Goal: Transaction & Acquisition: Purchase product/service

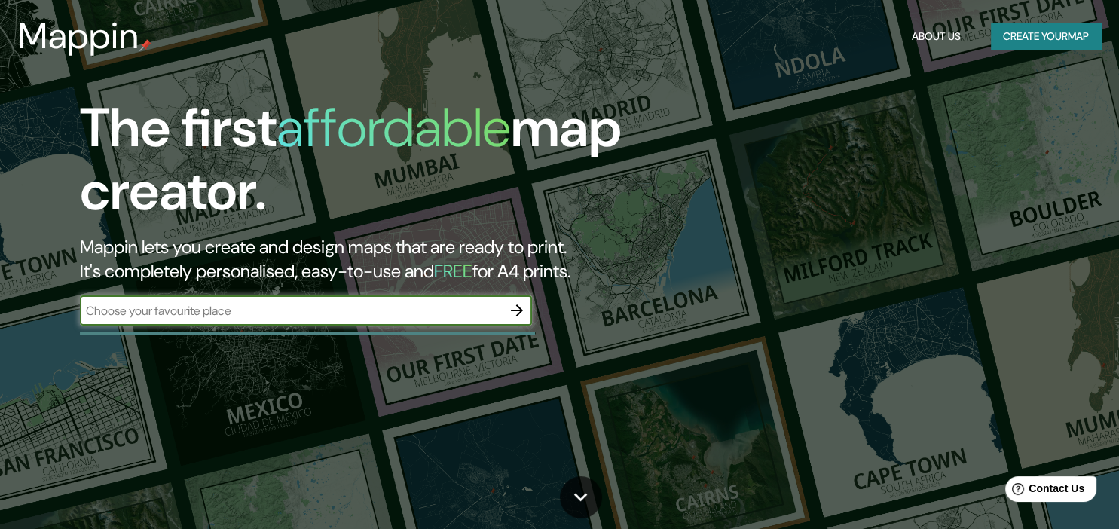
click at [421, 305] on input "text" at bounding box center [291, 310] width 422 height 17
type input "rosario, santa fe, argentina"
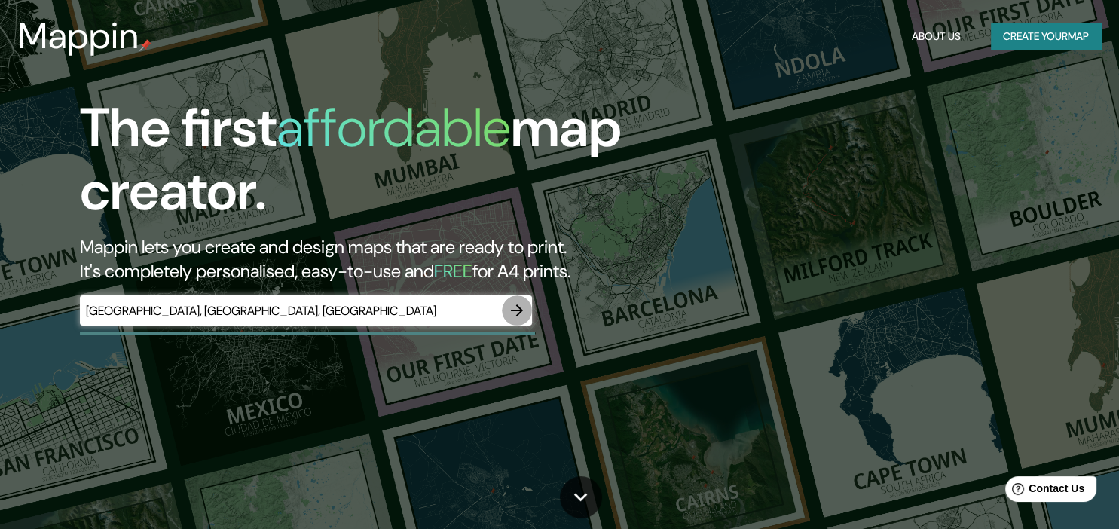
click at [515, 306] on icon "button" at bounding box center [517, 310] width 18 height 18
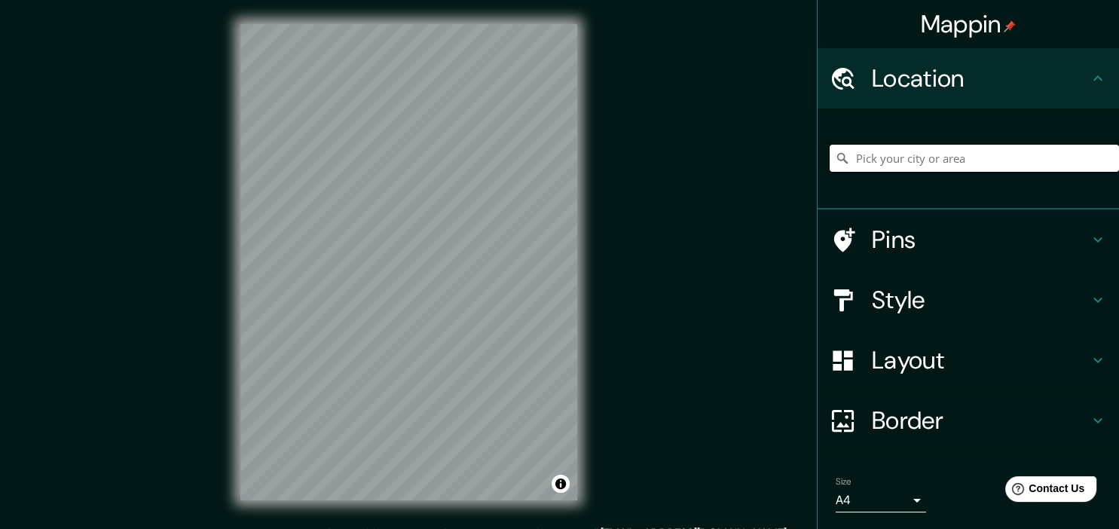
click at [904, 162] on input "Pick your city or area" at bounding box center [974, 158] width 289 height 27
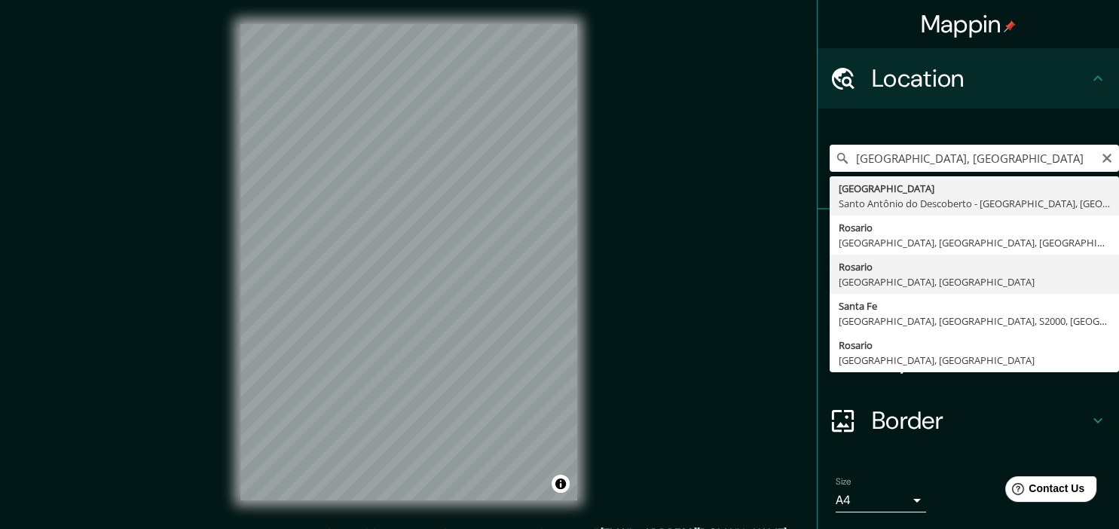
type input "Rosario, Provincia de Santa Fe, Argentina"
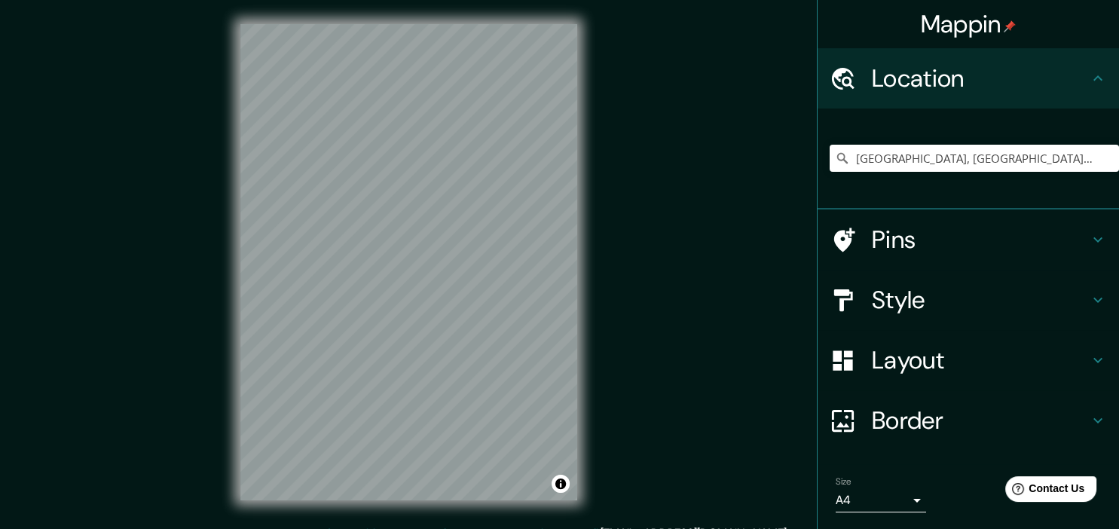
click at [1096, 261] on div "Pins" at bounding box center [968, 240] width 301 height 60
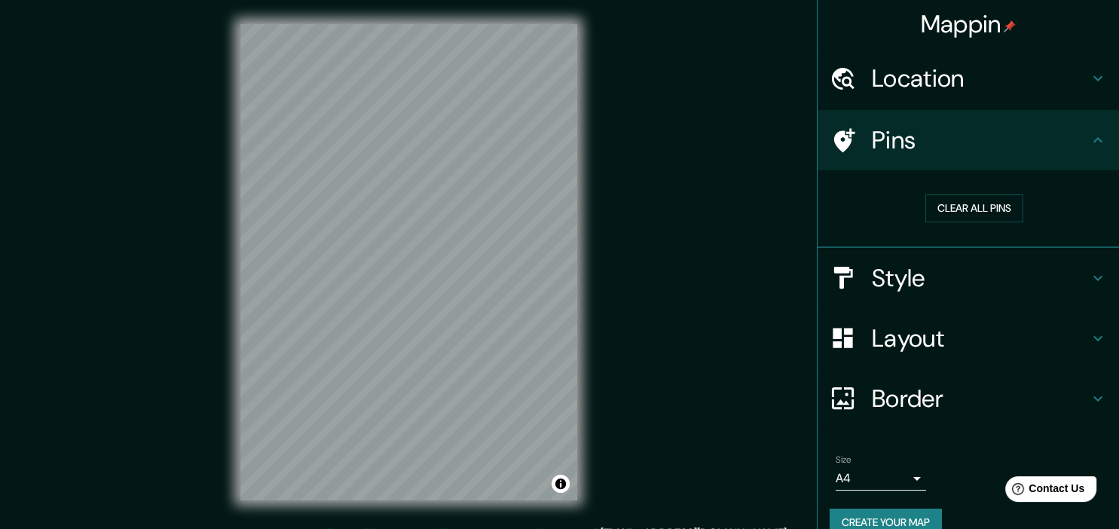
click at [1096, 270] on icon at bounding box center [1098, 278] width 18 height 18
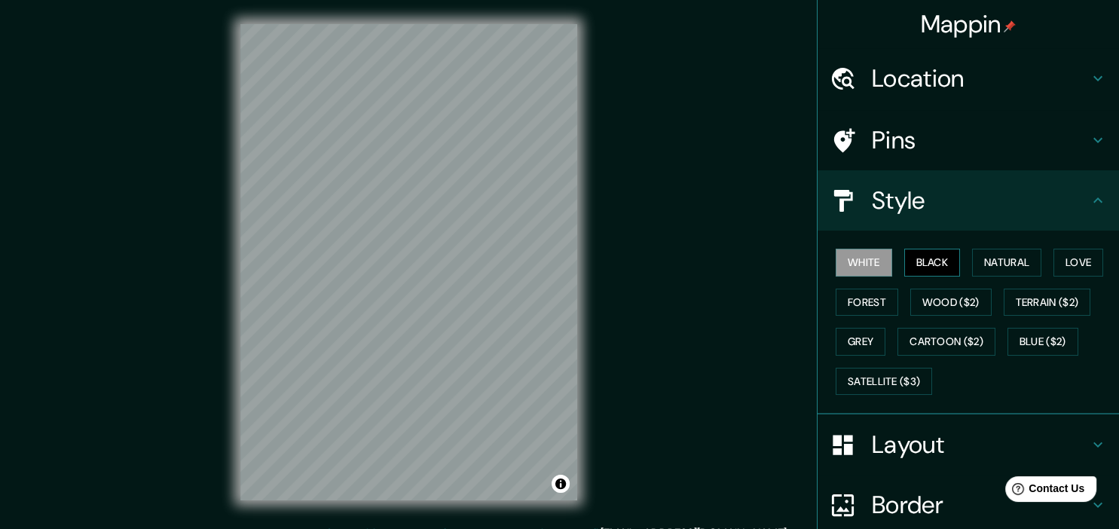
click at [947, 268] on button "Black" at bounding box center [932, 263] width 57 height 28
click at [1010, 259] on button "Natural" at bounding box center [1006, 263] width 69 height 28
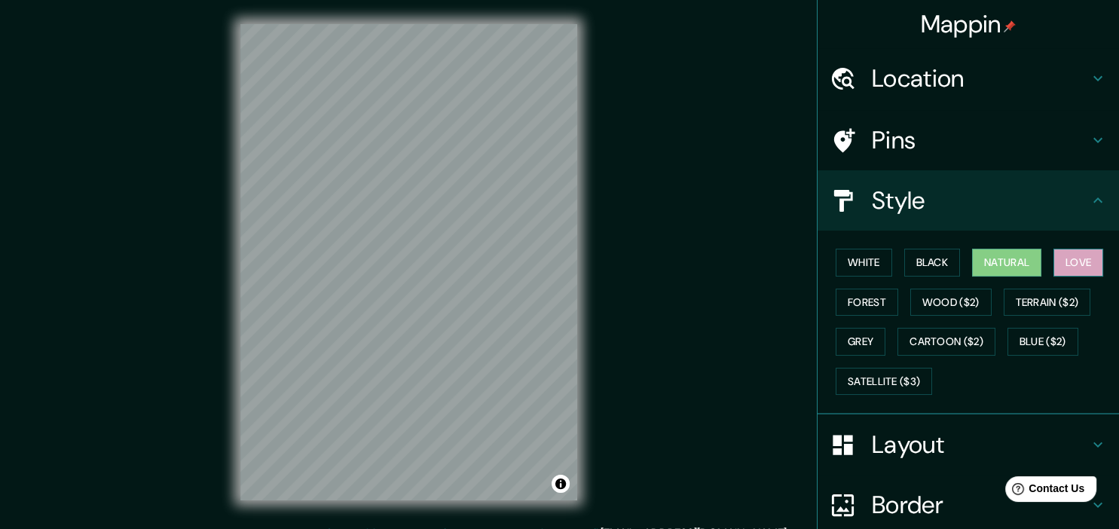
click at [1086, 258] on button "Love" at bounding box center [1079, 263] width 50 height 28
click at [886, 291] on button "Forest" at bounding box center [867, 303] width 63 height 28
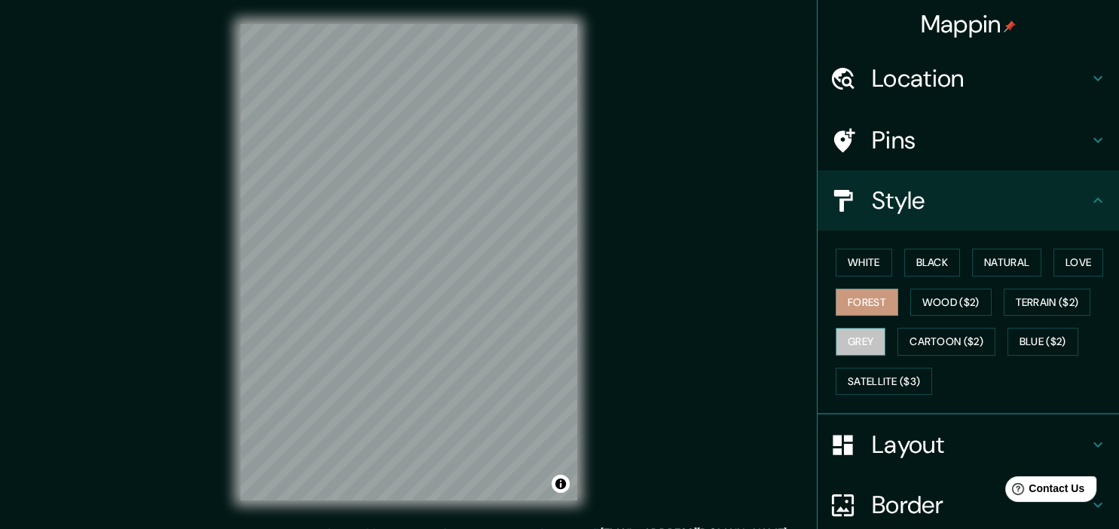
click at [868, 336] on button "Grey" at bounding box center [861, 342] width 50 height 28
click at [873, 267] on button "White" at bounding box center [864, 263] width 57 height 28
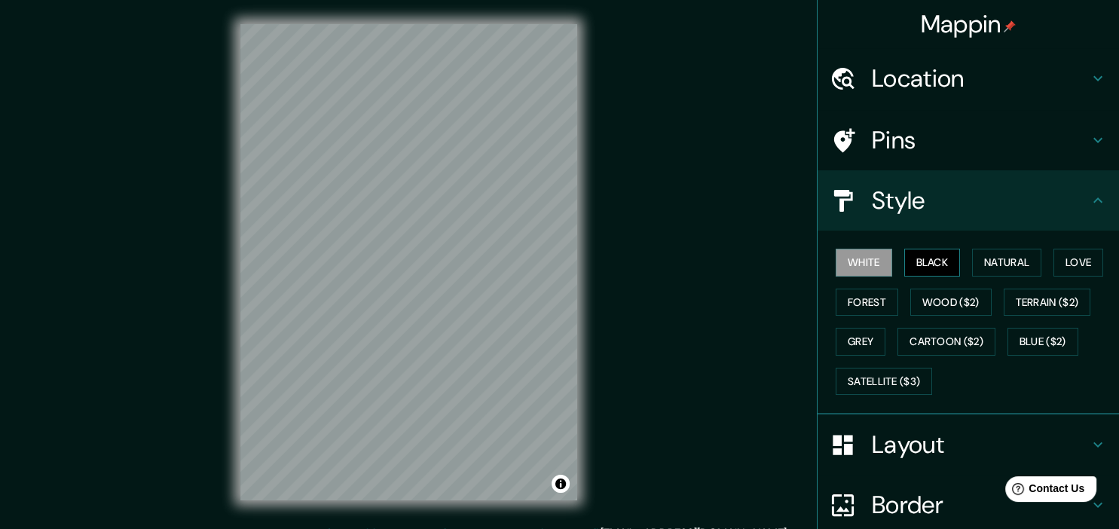
click at [939, 262] on button "Black" at bounding box center [932, 263] width 57 height 28
click at [874, 262] on button "White" at bounding box center [864, 263] width 57 height 28
click at [869, 333] on button "Grey" at bounding box center [861, 342] width 50 height 28
click at [1094, 207] on icon at bounding box center [1098, 200] width 18 height 18
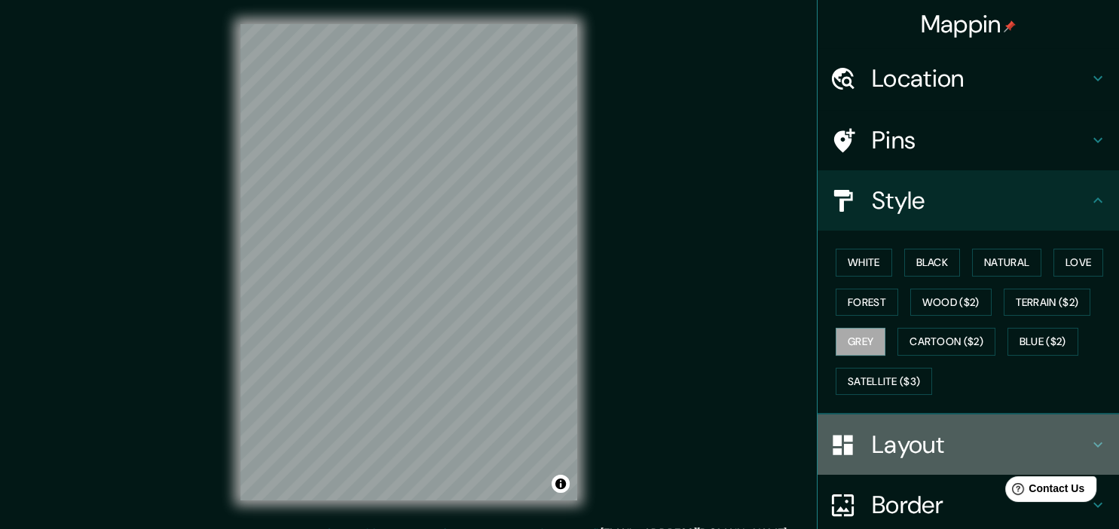
click at [1089, 427] on div "Layout" at bounding box center [968, 445] width 301 height 60
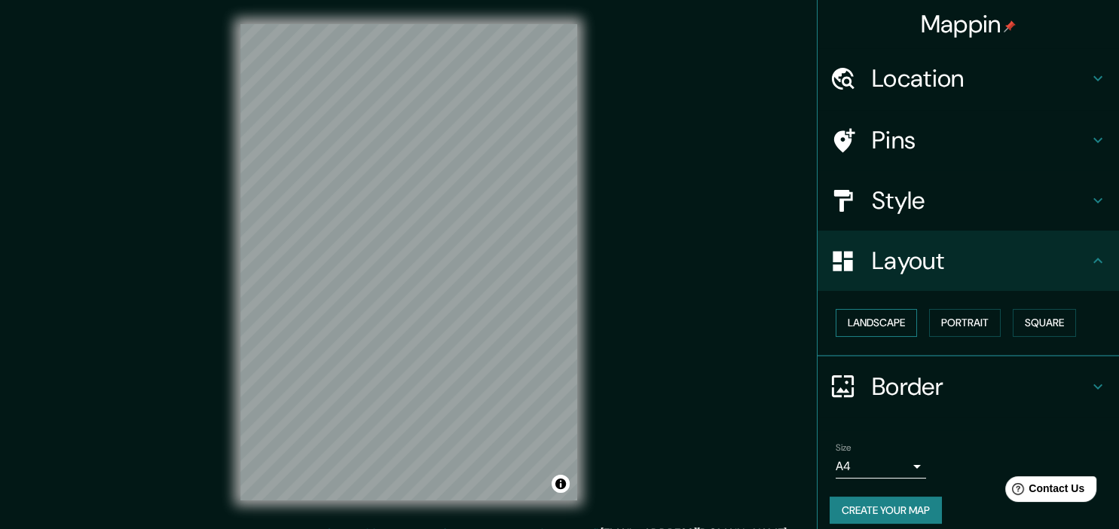
click at [903, 328] on button "Landscape" at bounding box center [876, 323] width 81 height 28
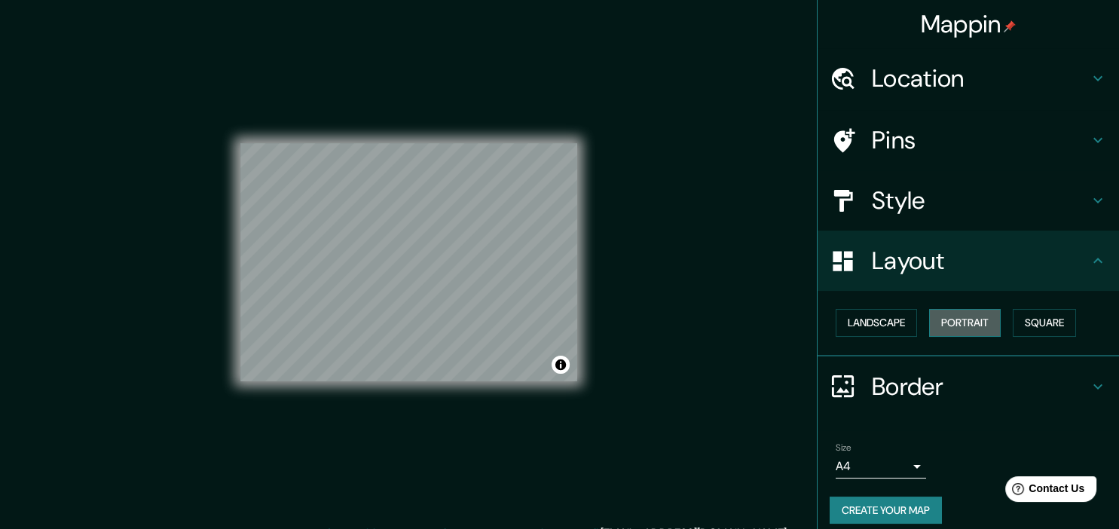
click at [965, 324] on button "Portrait" at bounding box center [965, 323] width 72 height 28
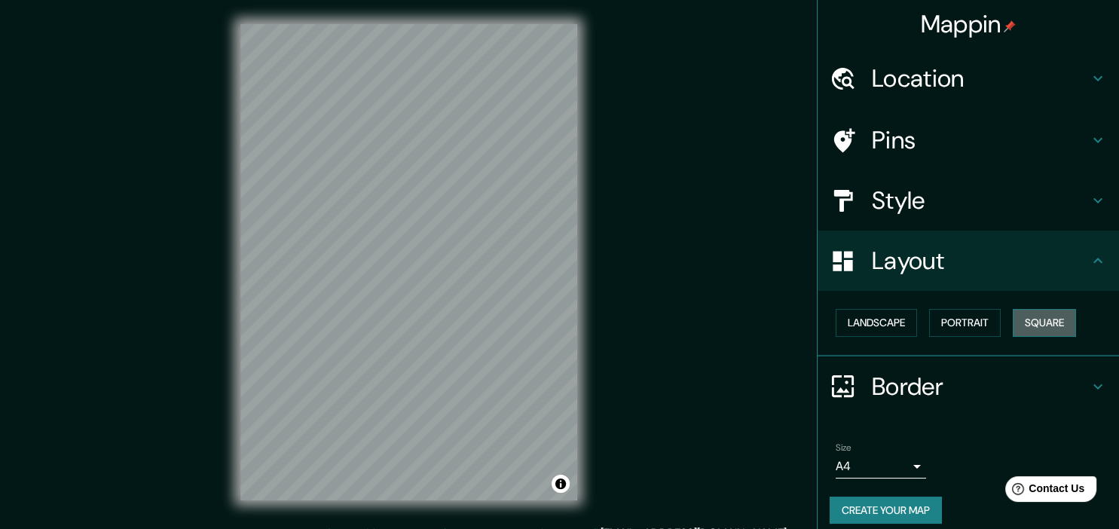
click at [1051, 327] on button "Square" at bounding box center [1044, 323] width 63 height 28
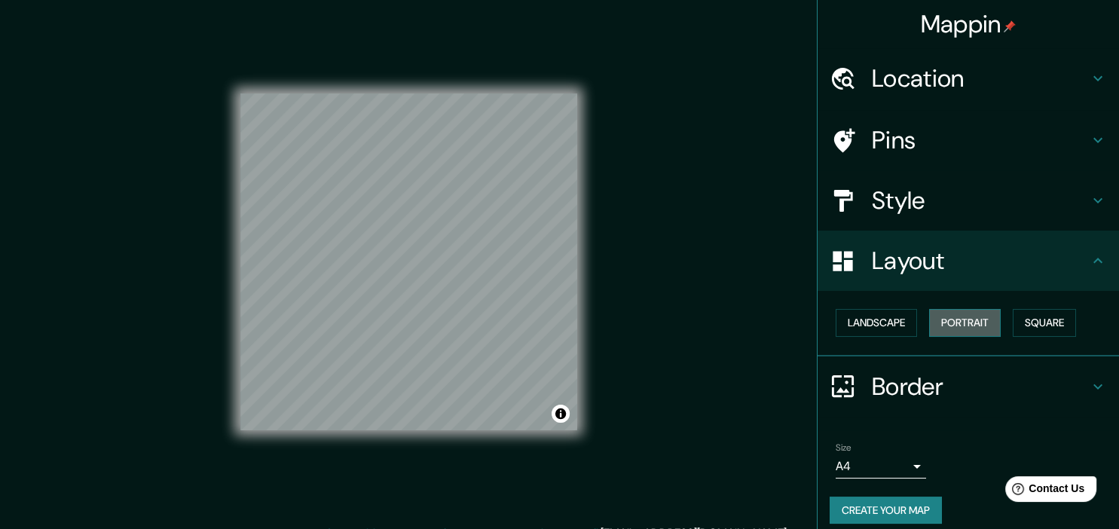
click at [994, 328] on button "Portrait" at bounding box center [965, 323] width 72 height 28
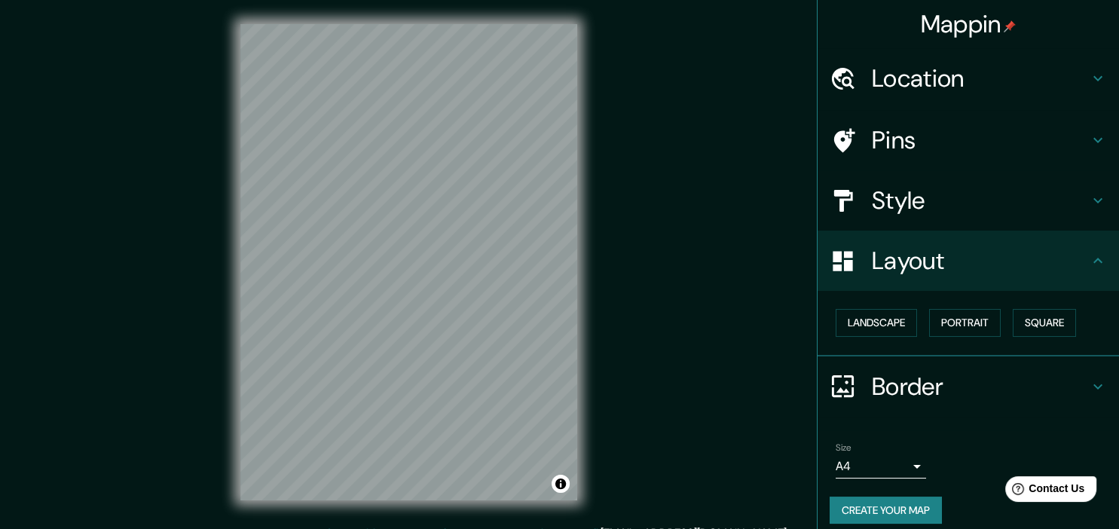
click at [942, 383] on h4 "Border" at bounding box center [980, 387] width 217 height 30
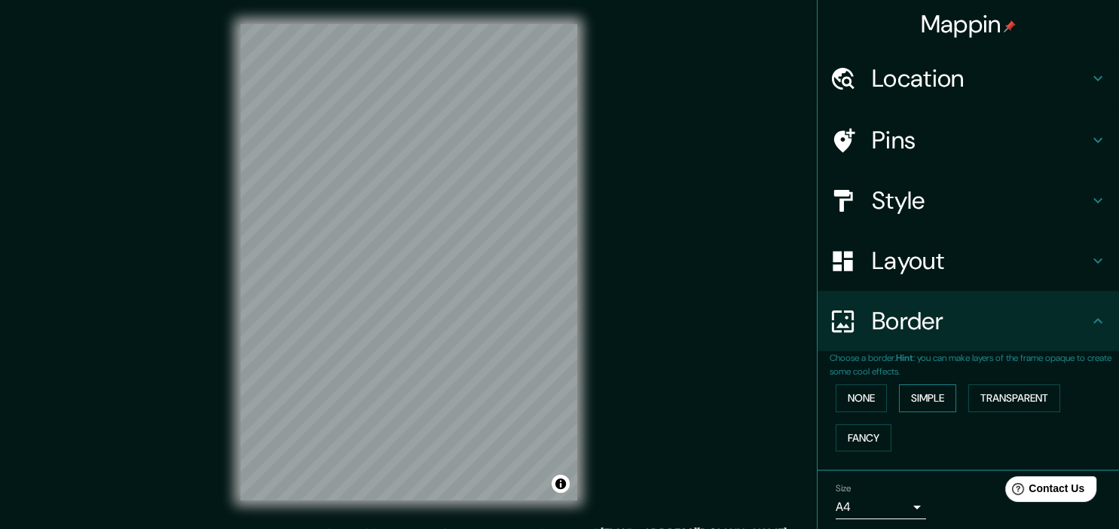
click at [922, 388] on button "Simple" at bounding box center [927, 398] width 57 height 28
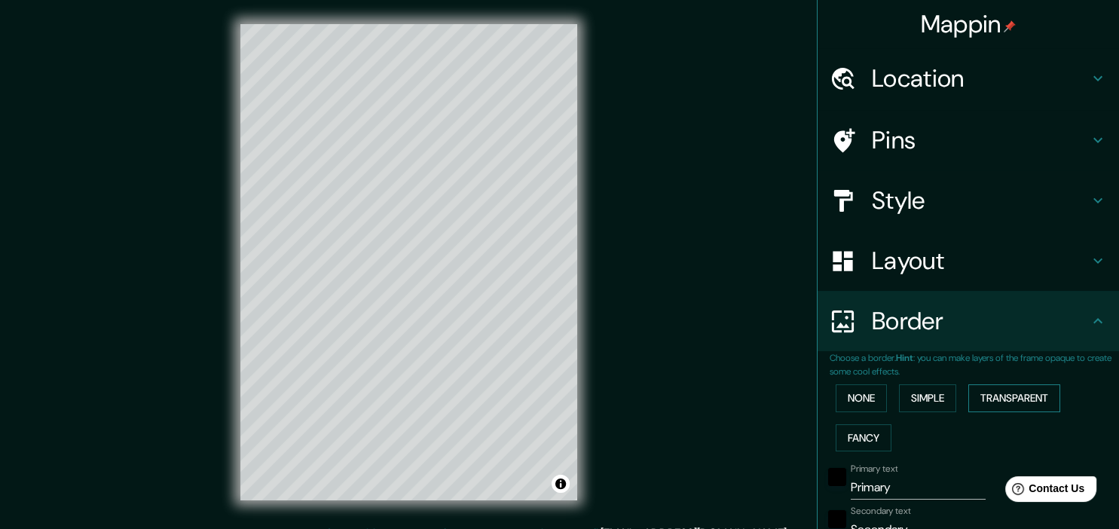
click at [1009, 393] on button "Transparent" at bounding box center [1014, 398] width 92 height 28
click at [867, 434] on button "Fancy" at bounding box center [864, 438] width 56 height 28
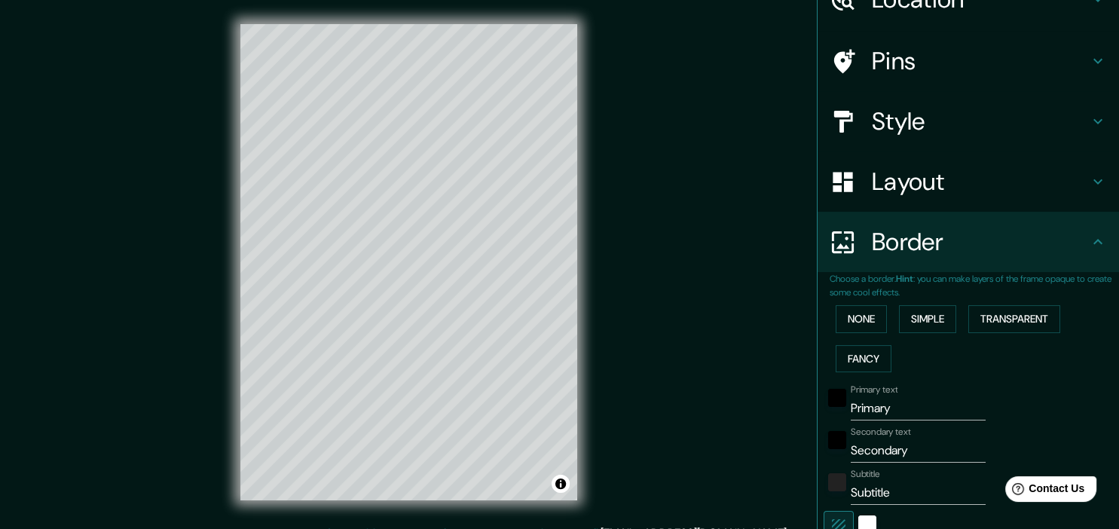
scroll to position [159, 0]
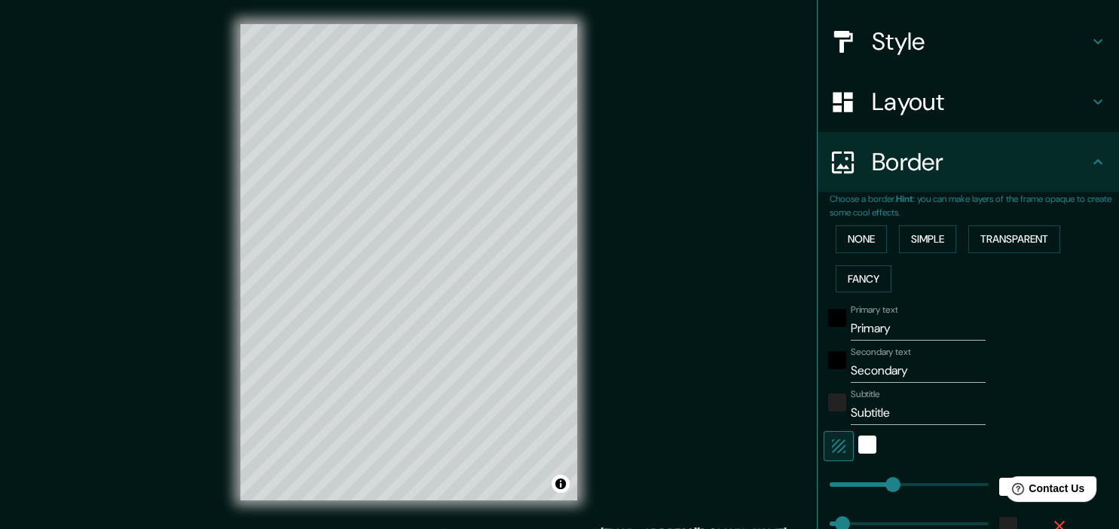
click at [911, 334] on input "Primary" at bounding box center [918, 329] width 135 height 24
type input "r"
type input "179"
type input "36"
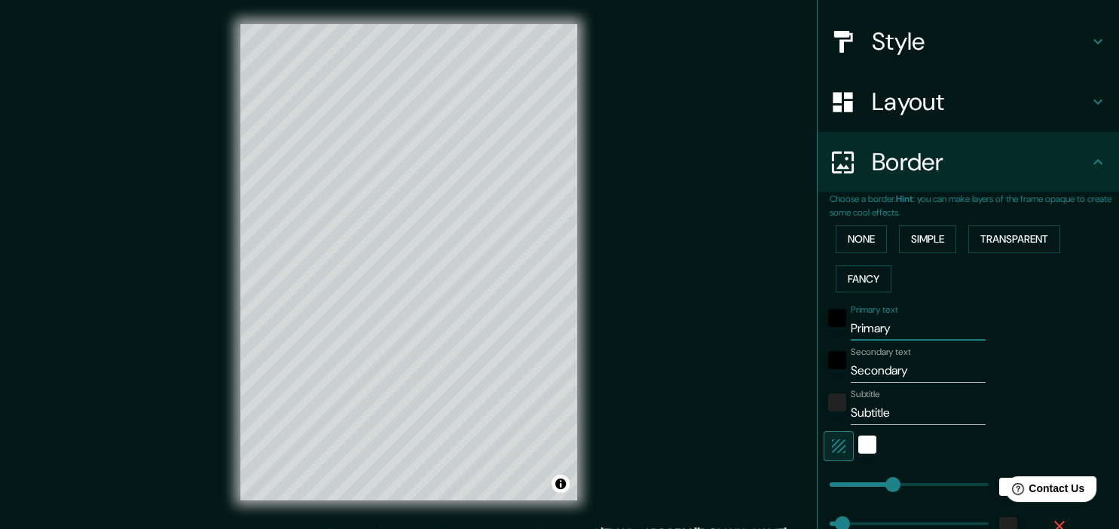
type input "36"
type input "18"
type input "ro"
type input "179"
type input "36"
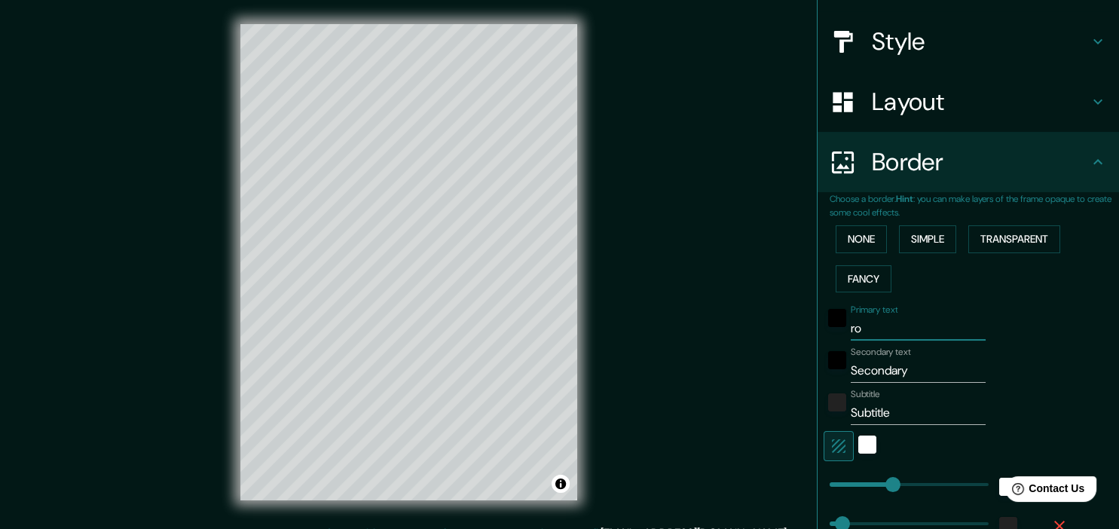
type input "36"
type input "18"
type input "ros"
type input "179"
type input "36"
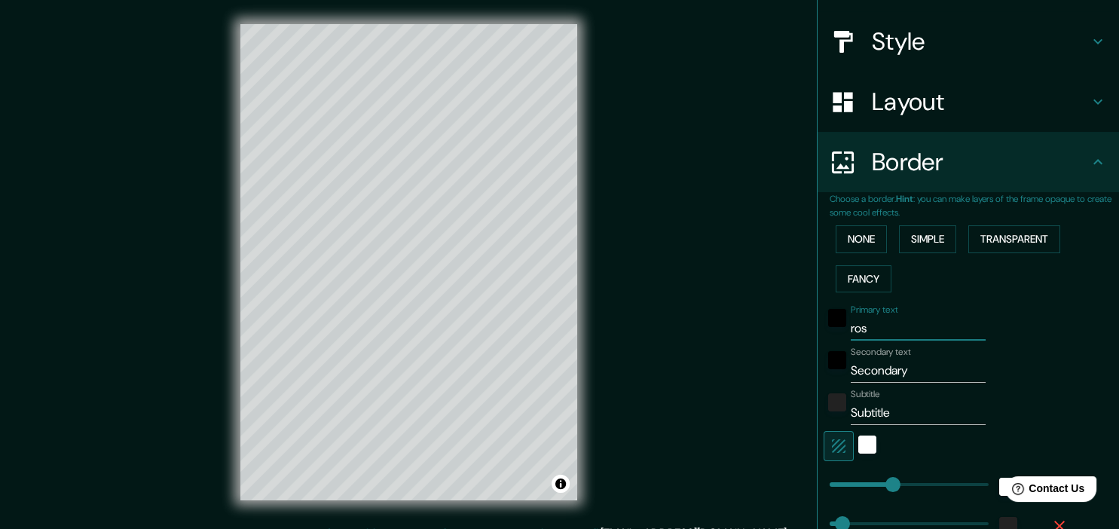
type input "36"
type input "18"
type input "rosar"
type input "179"
type input "36"
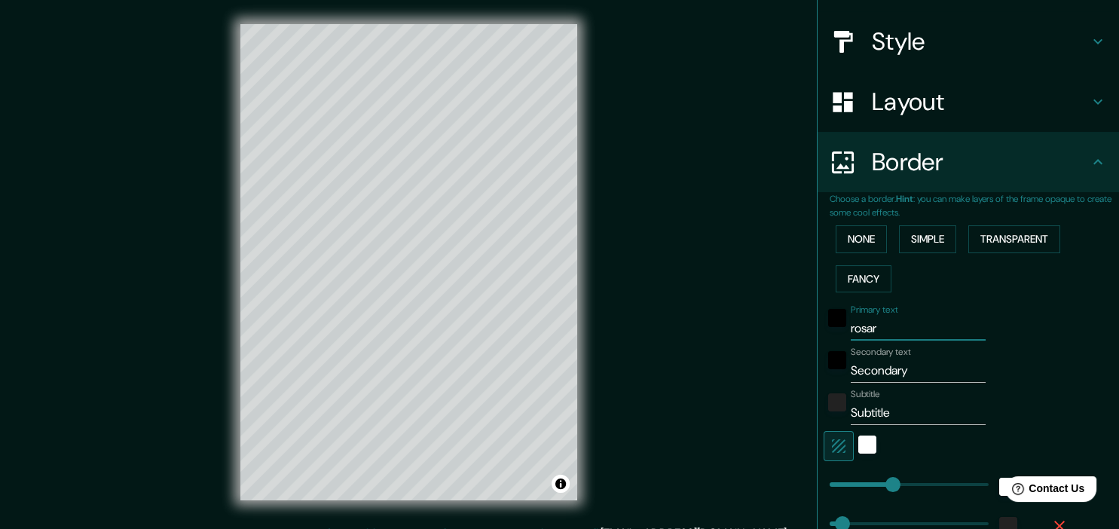
type input "36"
type input "18"
type input "rosario"
type input "179"
type input "36"
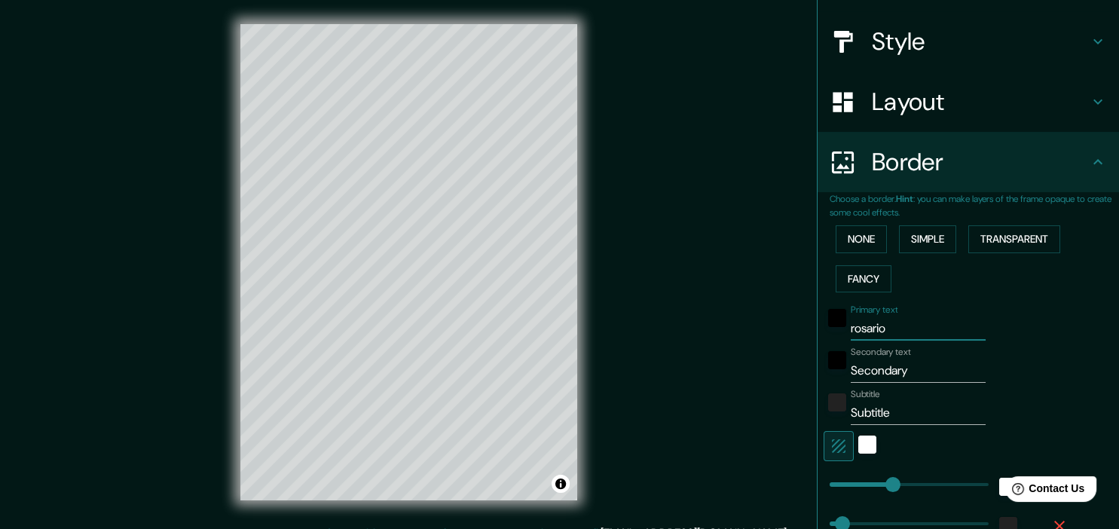
type input "36"
type input "18"
type input "rosario"
type input "s"
type input "179"
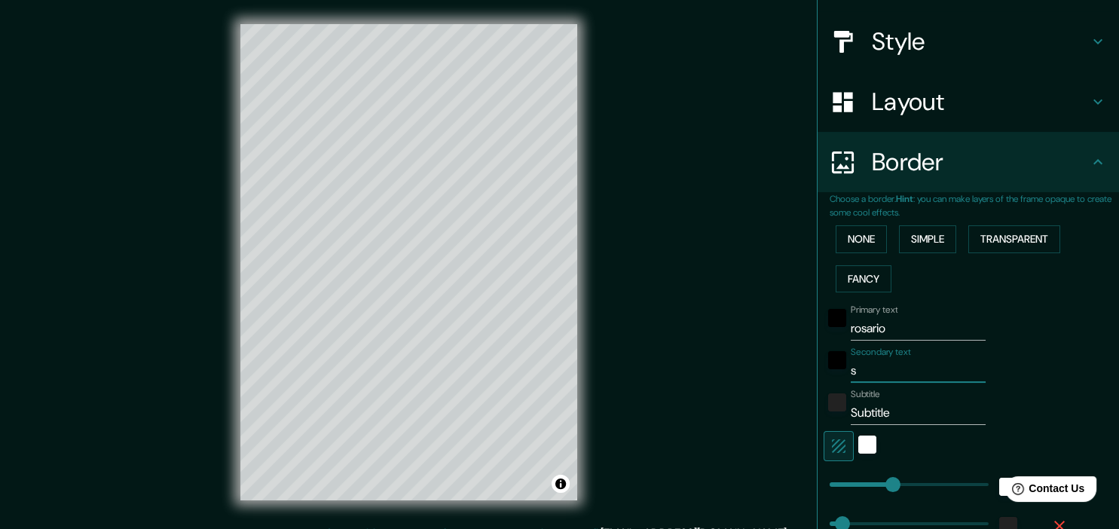
type input "36"
type input "18"
type input "sa"
type input "179"
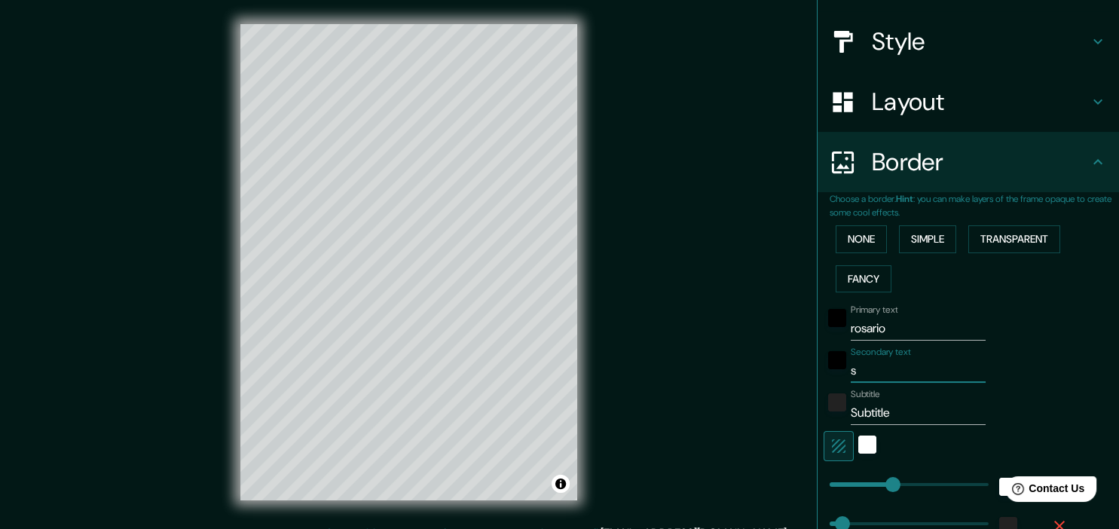
type input "36"
type input "18"
type input "sant"
type input "179"
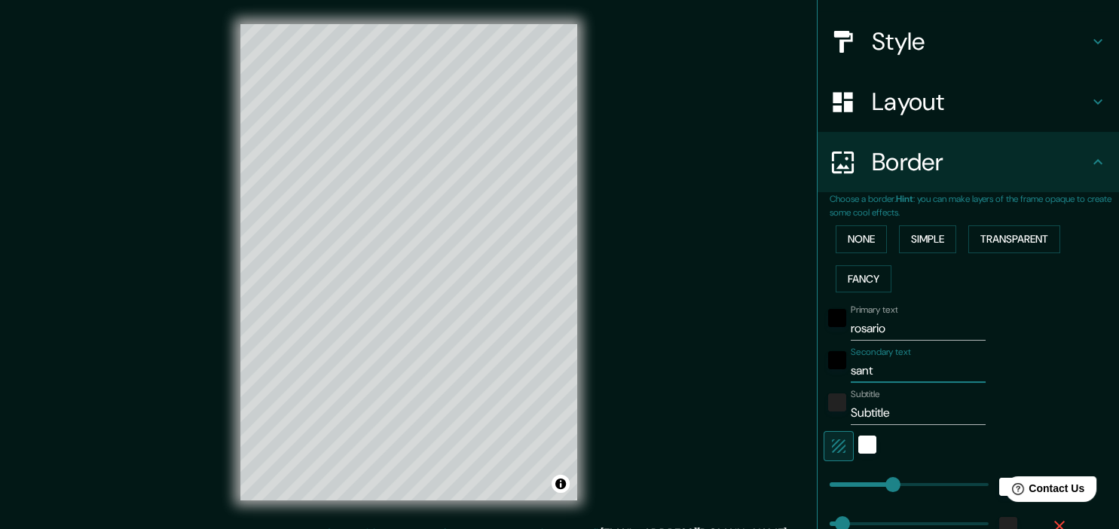
type input "36"
type input "18"
type input "santa"
type input "179"
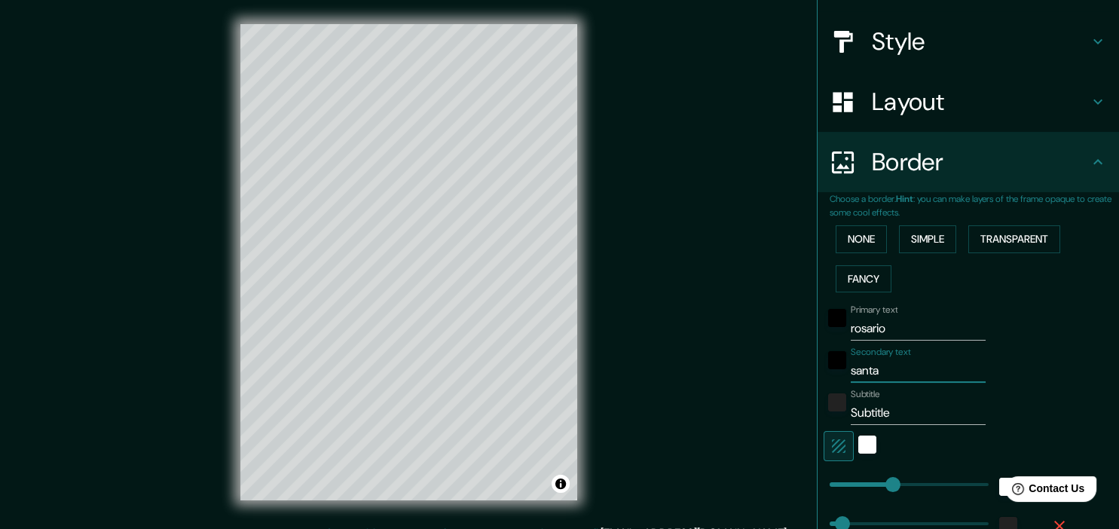
type input "36"
type input "18"
type input "santa"
type input "179"
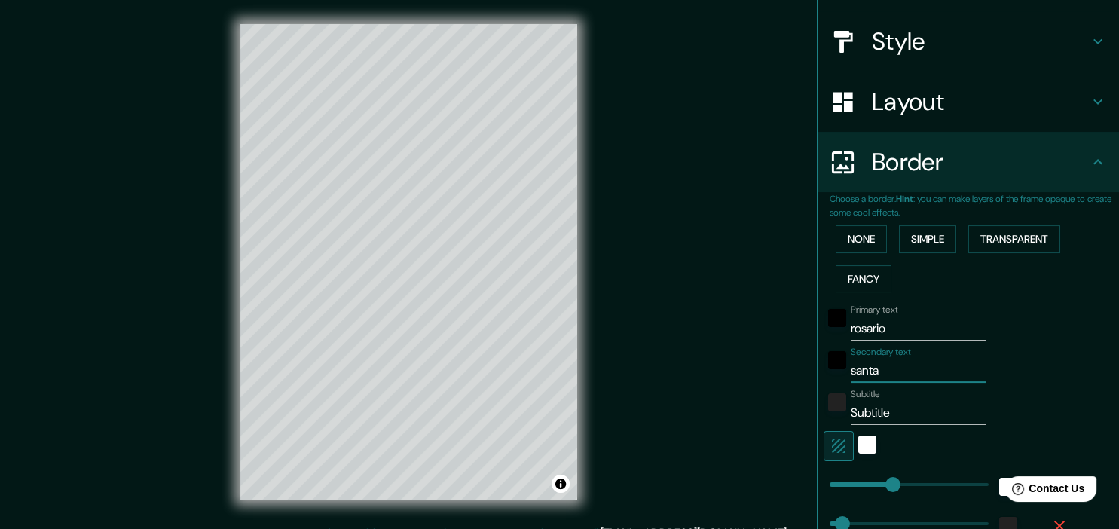
type input "36"
type input "18"
type input "santa f"
type input "179"
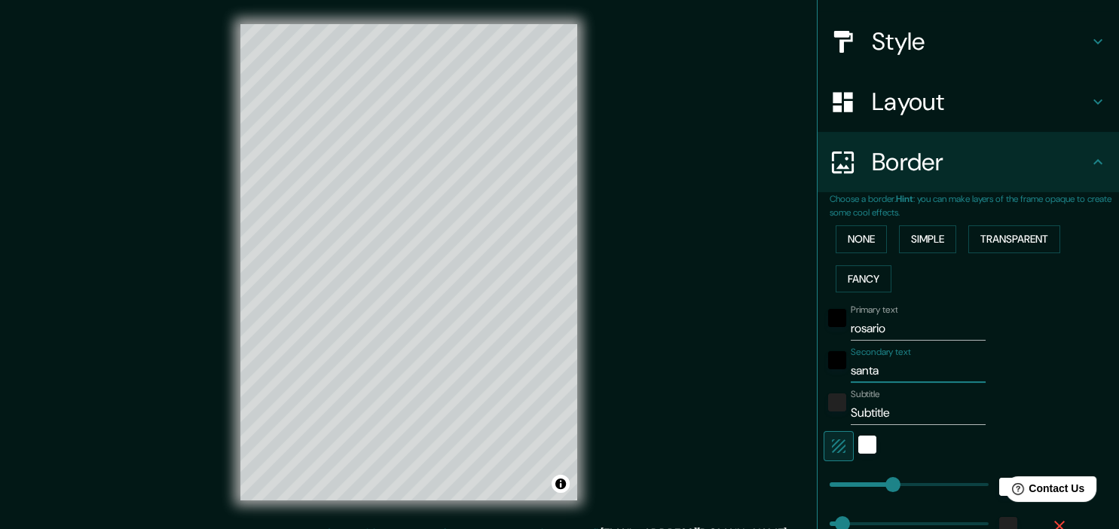
type input "36"
type input "18"
type input "santa fe"
type input "179"
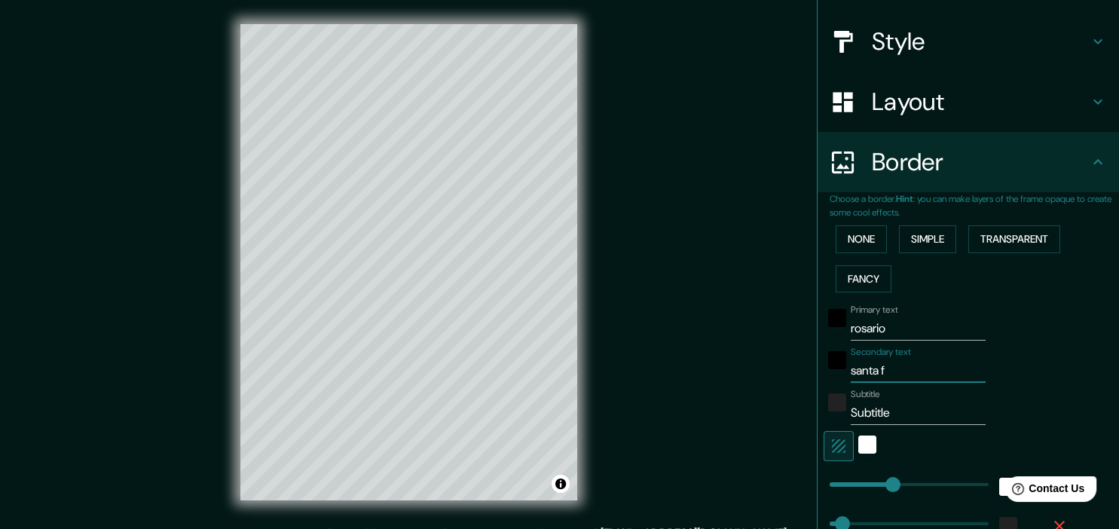
type input "36"
type input "18"
type input "santa fe"
type input "a"
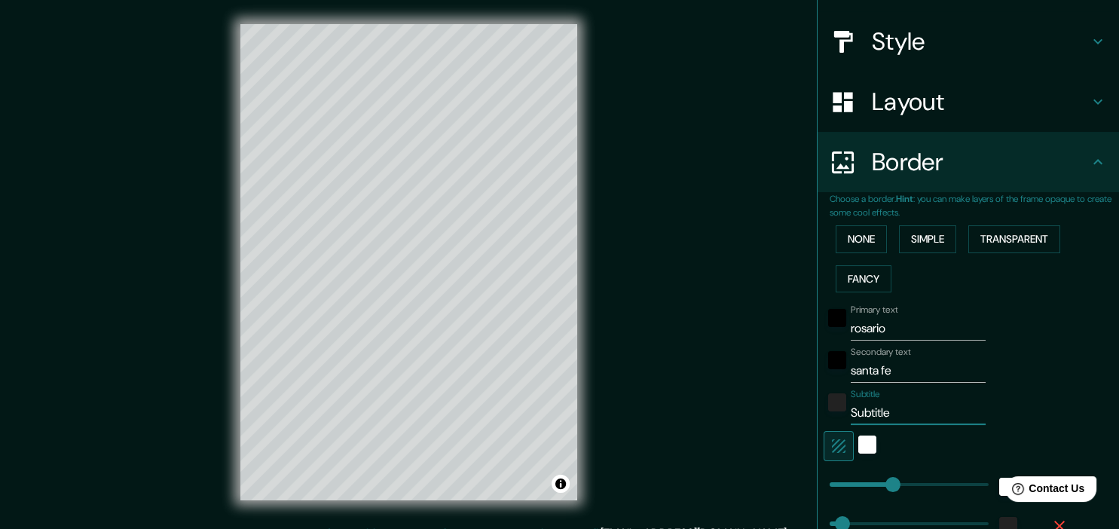
type input "179"
type input "36"
type input "18"
type input "ar"
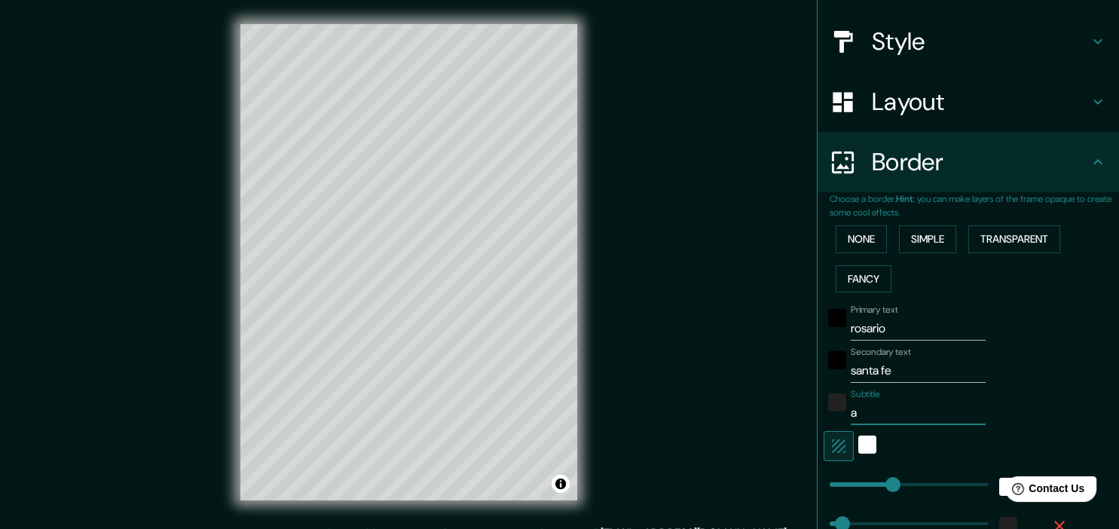
type input "179"
type input "36"
type input "18"
type input "arg"
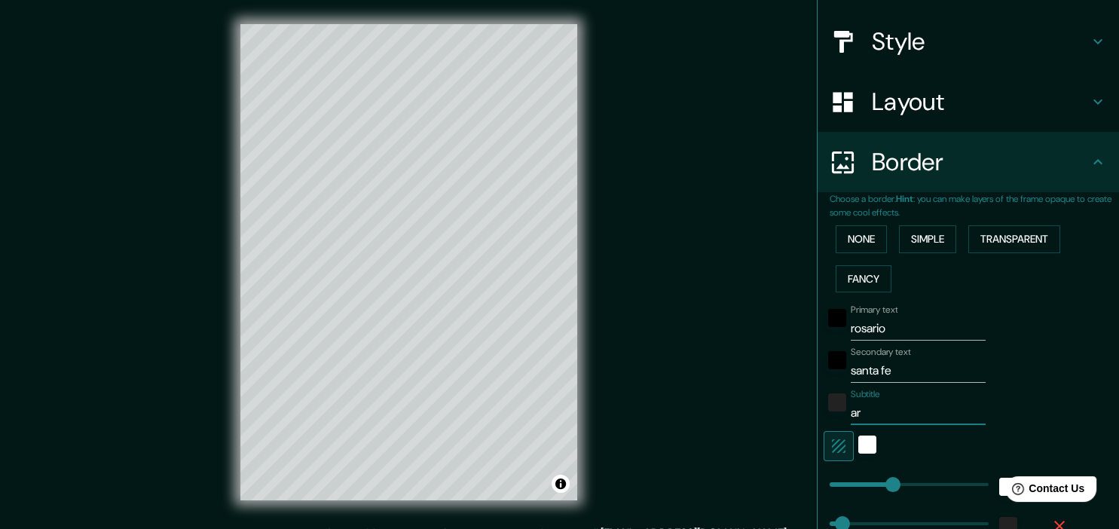
type input "179"
type input "36"
type input "18"
type input "argn"
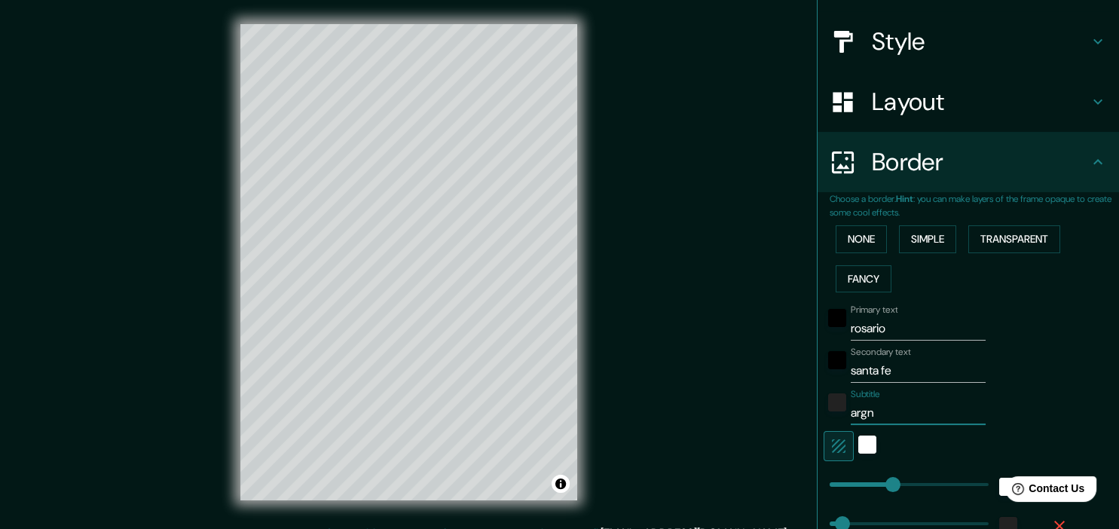
type input "179"
type input "36"
type input "18"
type input "arg"
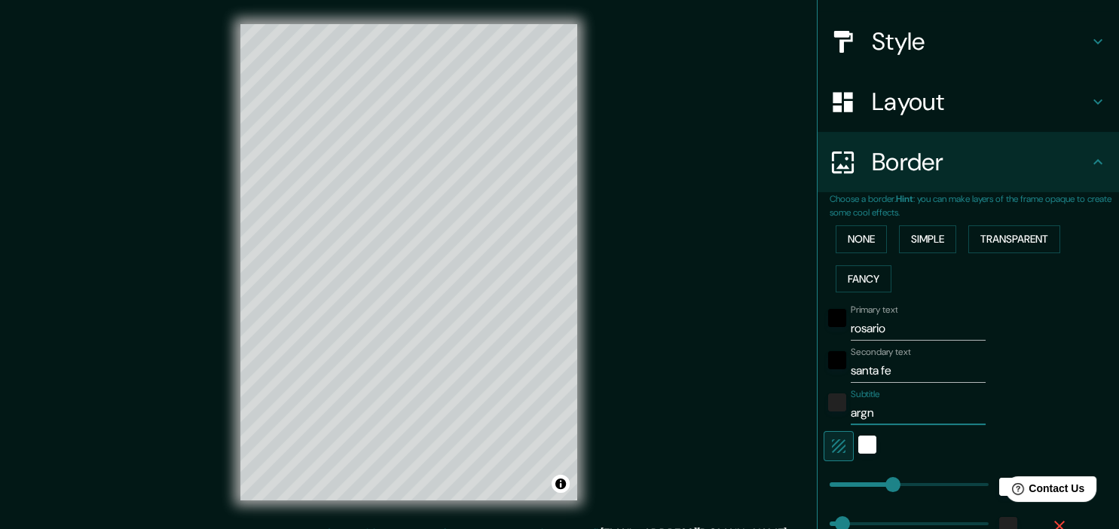
type input "179"
type input "36"
type input "18"
type input "ar"
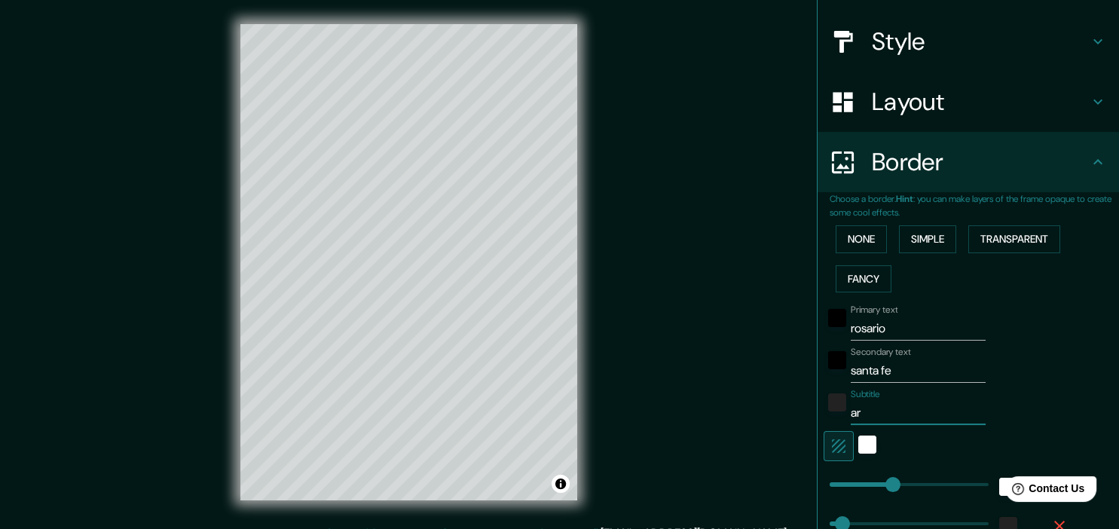
type input "179"
type input "36"
type input "18"
type input "a"
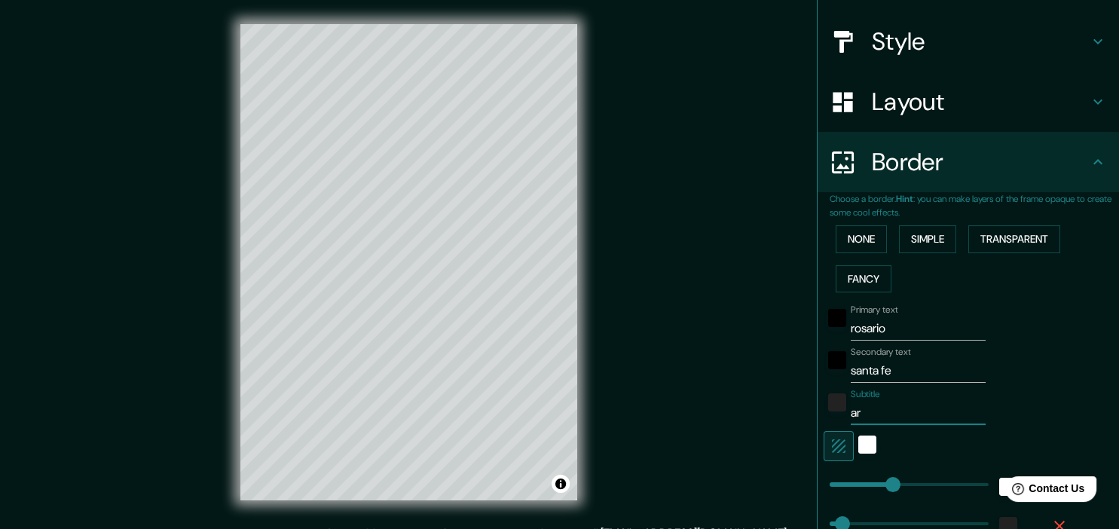
type input "179"
type input "36"
type input "18"
type input "179"
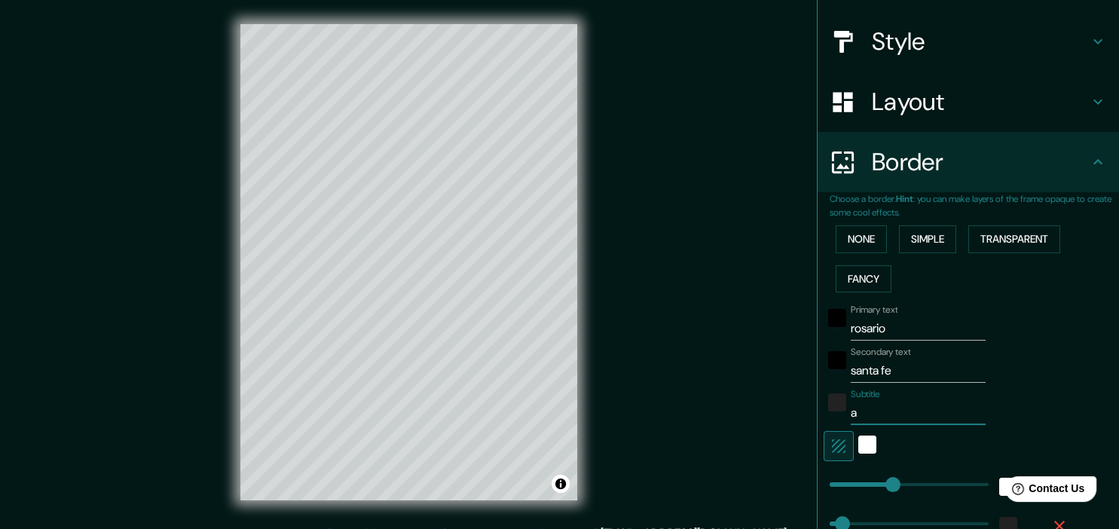
type input "36"
type input "18"
type input "A"
type input "179"
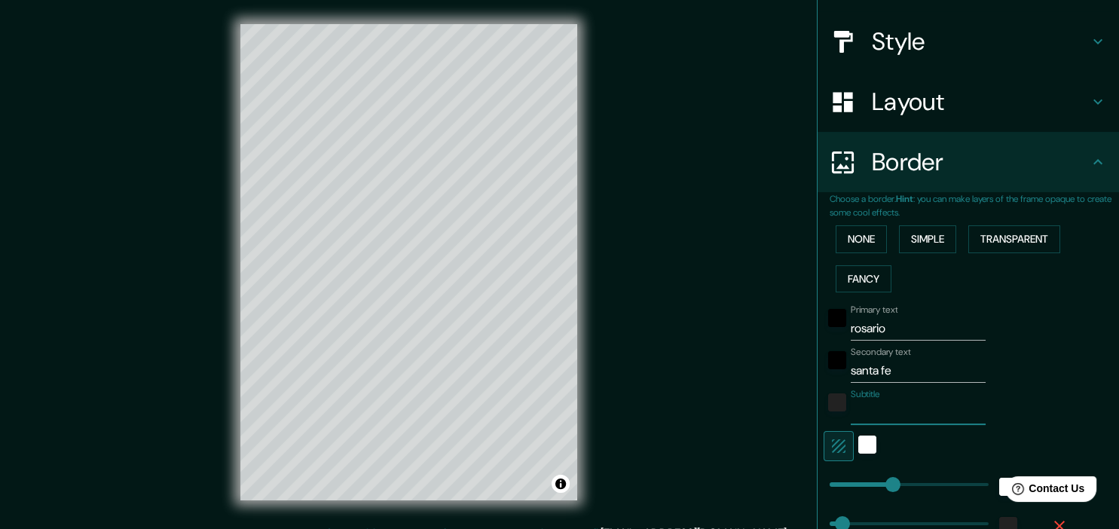
type input "36"
type input "18"
type input "AR"
type input "179"
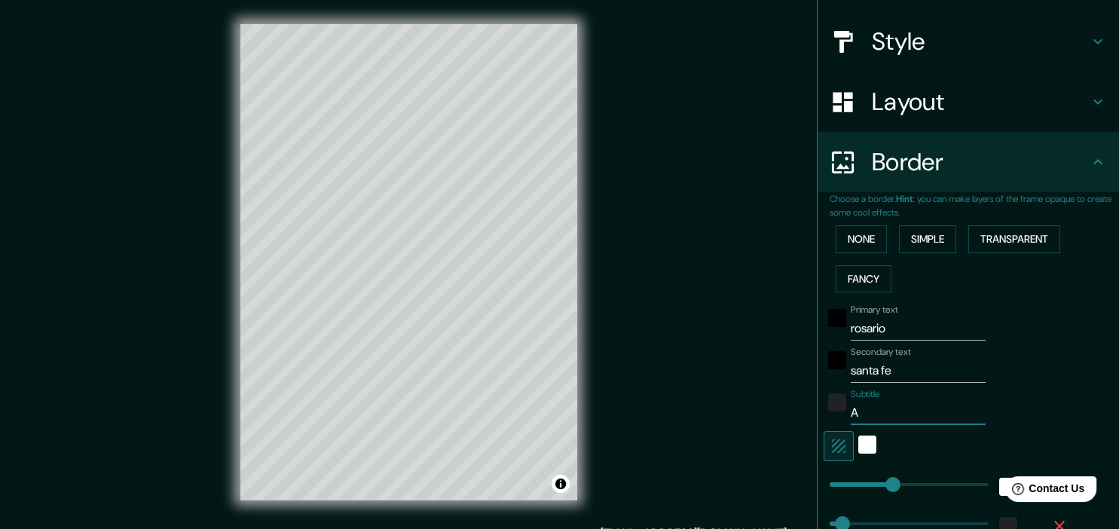
type input "36"
type input "18"
type input "ARG"
type input "179"
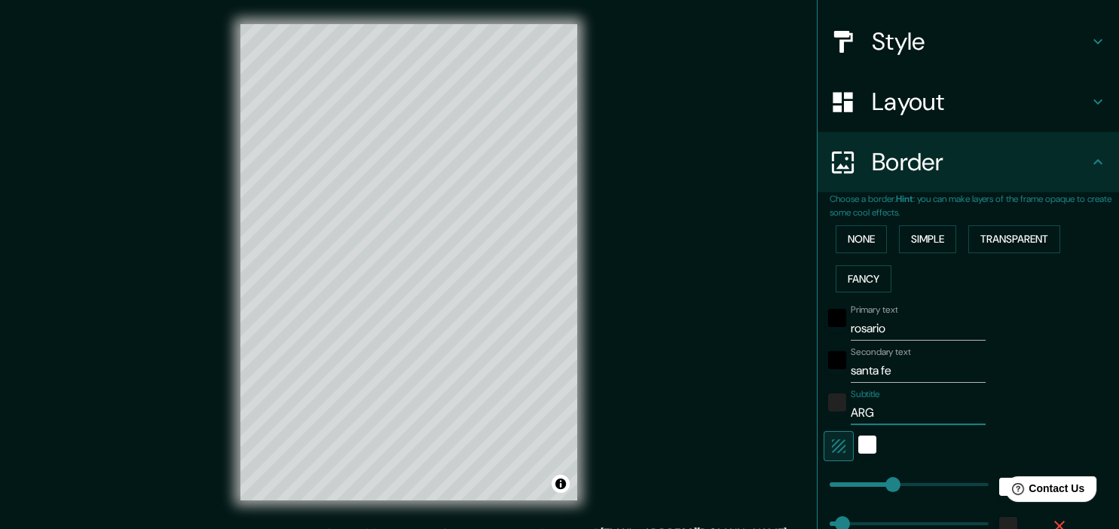
type input "36"
type input "18"
type input "ARGE"
type input "179"
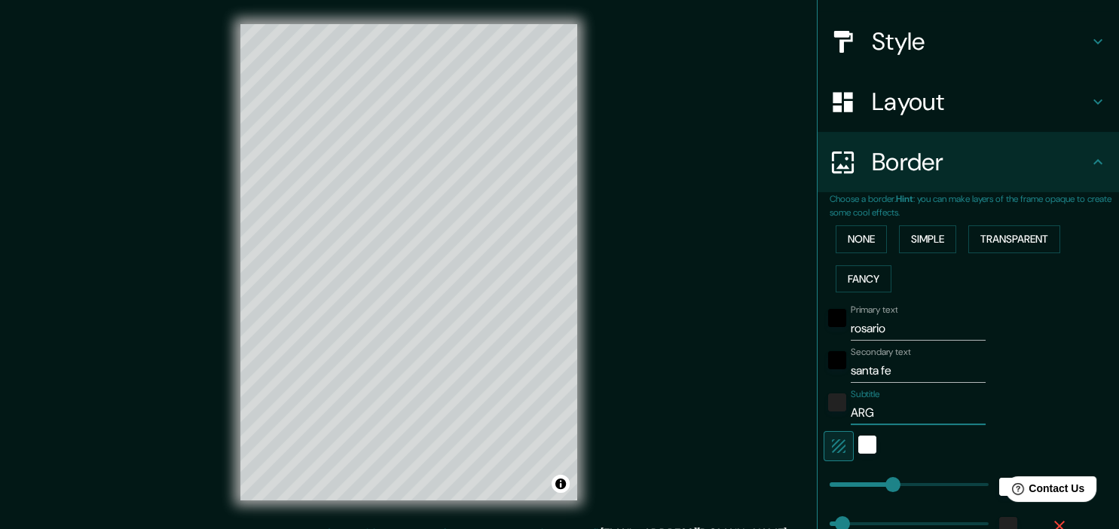
type input "36"
type input "18"
type input "ARGEN"
type input "179"
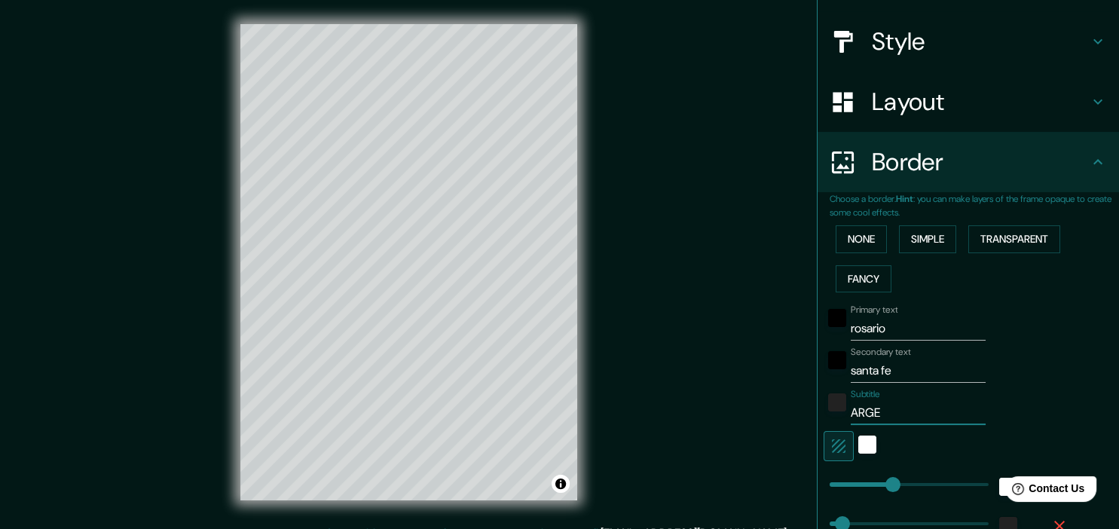
type input "36"
type input "18"
type input "ARGENT"
type input "179"
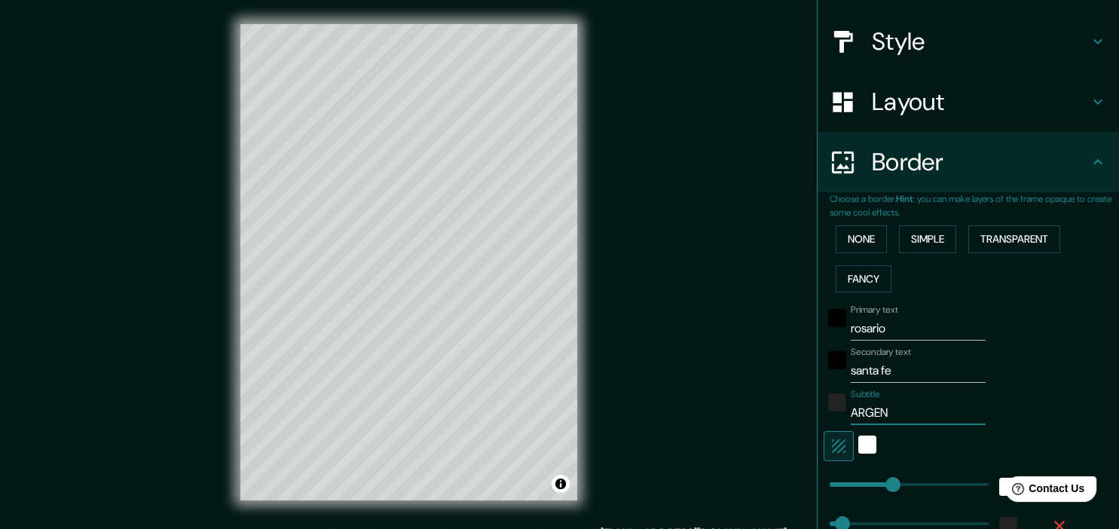
type input "36"
type input "18"
type input "ARGENTI"
type input "179"
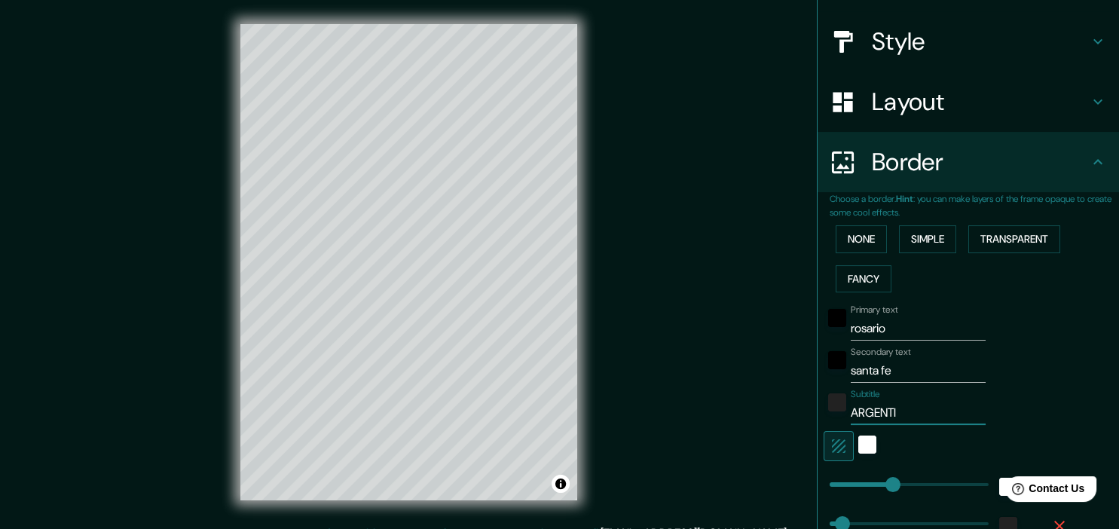
type input "36"
type input "18"
type input "ARGENTINA"
type input "179"
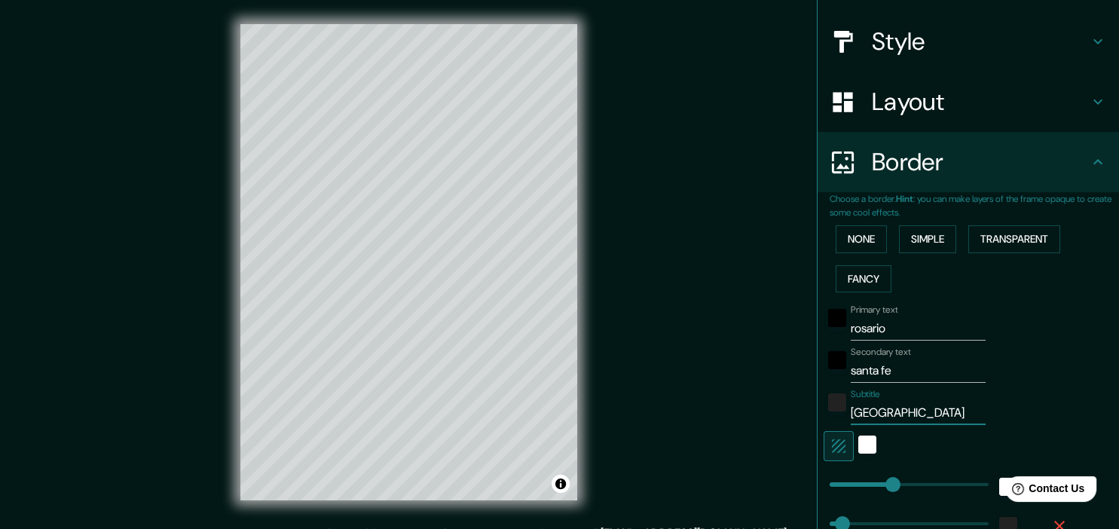
type input "36"
type input "18"
type input "ARGENTINA"
click at [835, 315] on div "black" at bounding box center [837, 318] width 18 height 18
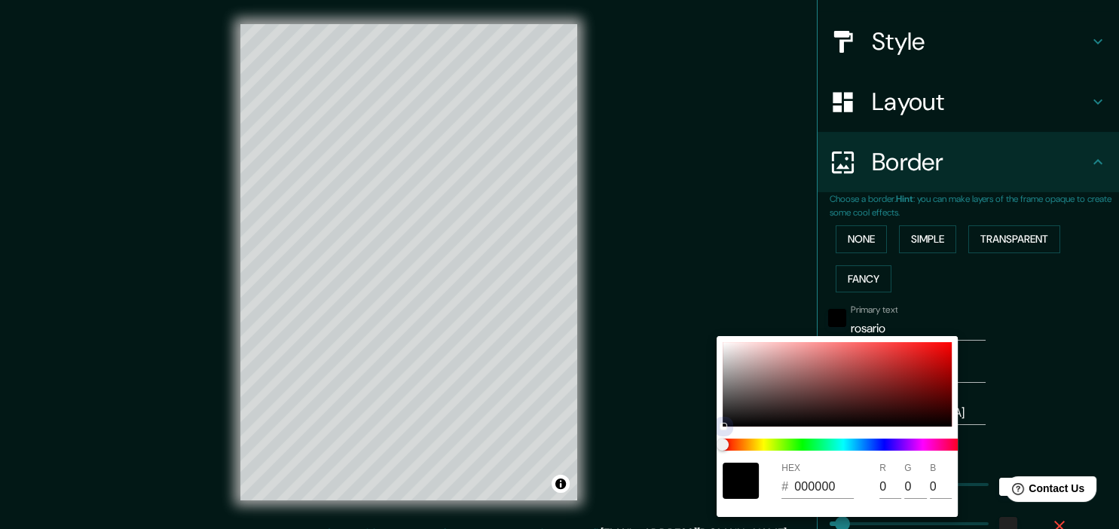
type input "179"
type input "36"
type input "18"
type input "F40000"
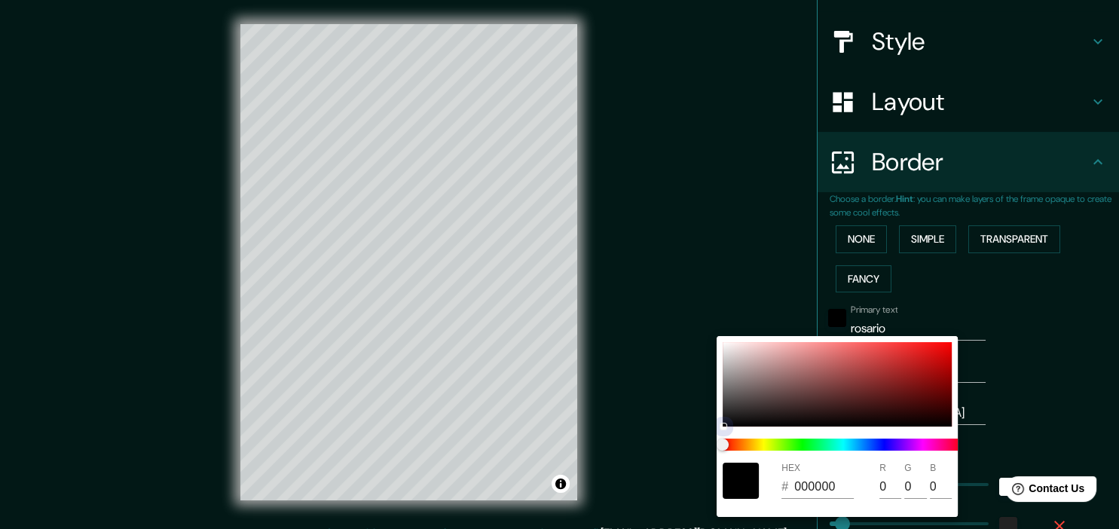
type input "244"
drag, startPoint x: 950, startPoint y: 346, endPoint x: 959, endPoint y: 342, distance: 9.1
click at [959, 342] on div "HEX # F40000 R 244 G 0 B 0" at bounding box center [559, 264] width 1119 height 529
click at [999, 347] on div at bounding box center [559, 264] width 1119 height 529
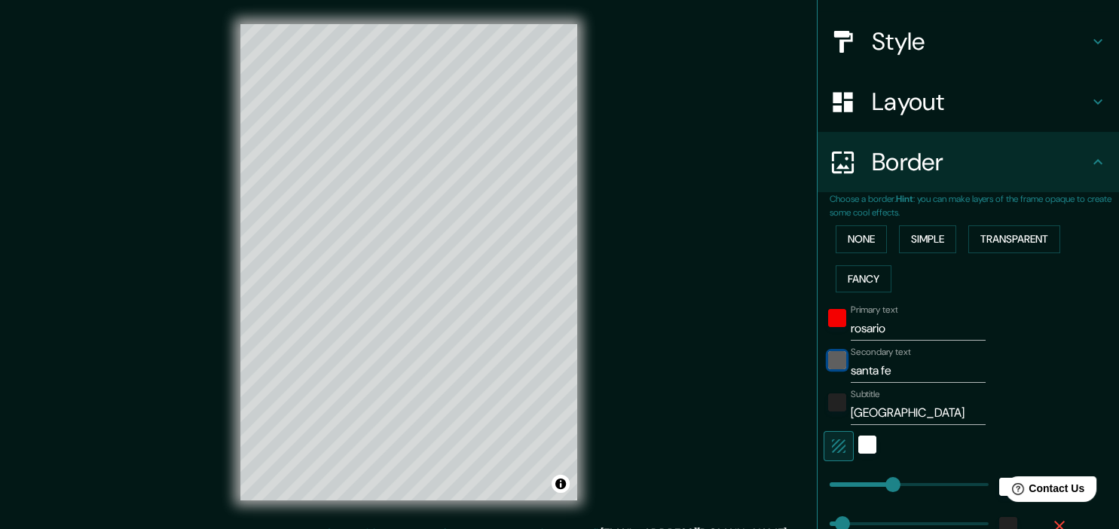
click at [845, 359] on div "black" at bounding box center [837, 360] width 18 height 18
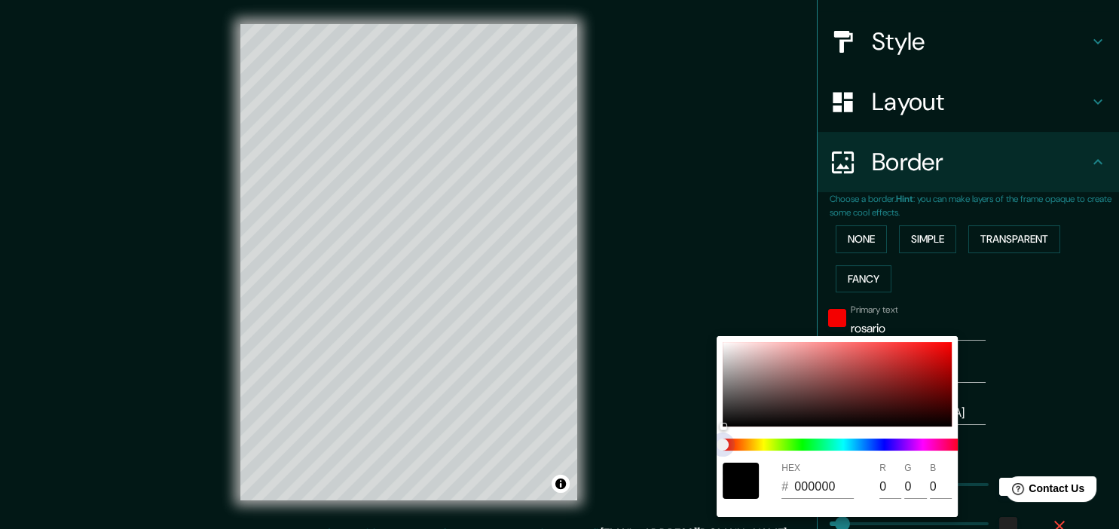
click at [873, 448] on span at bounding box center [843, 445] width 241 height 12
type input "179"
type input "36"
type input "18"
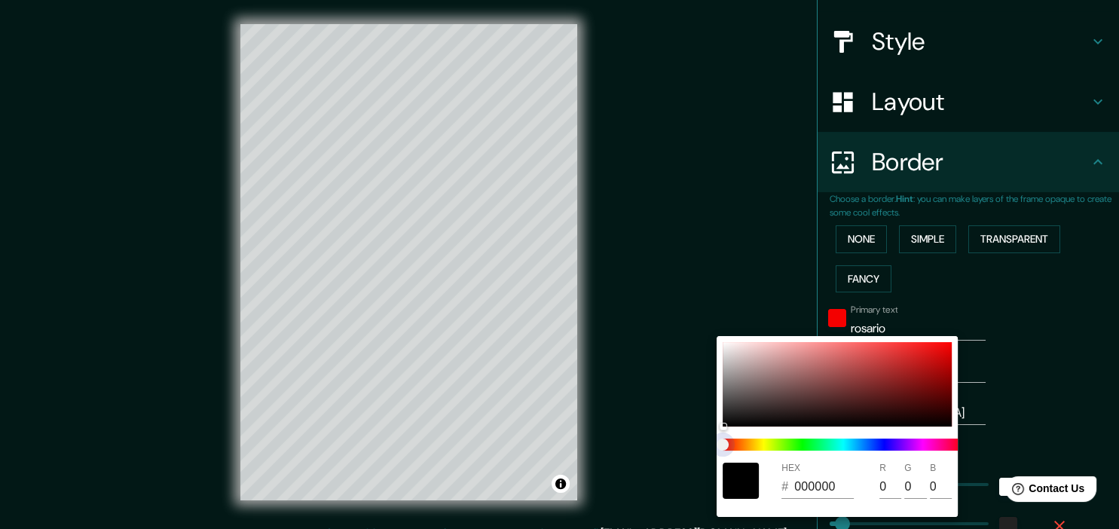
click at [883, 446] on span at bounding box center [843, 445] width 241 height 12
type input "179"
type input "36"
type input "18"
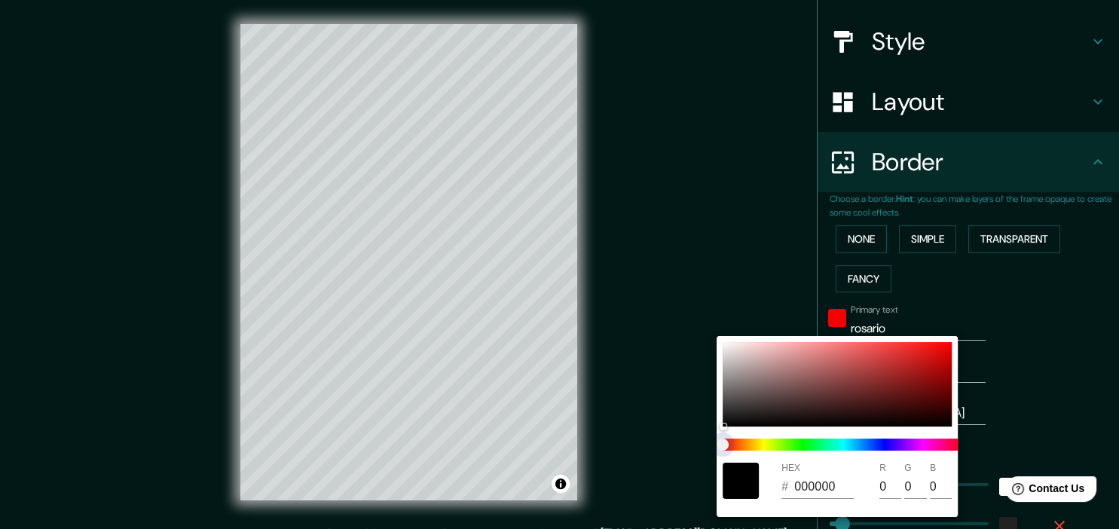
click at [883, 445] on span at bounding box center [843, 445] width 241 height 12
type input "179"
type input "36"
type input "18"
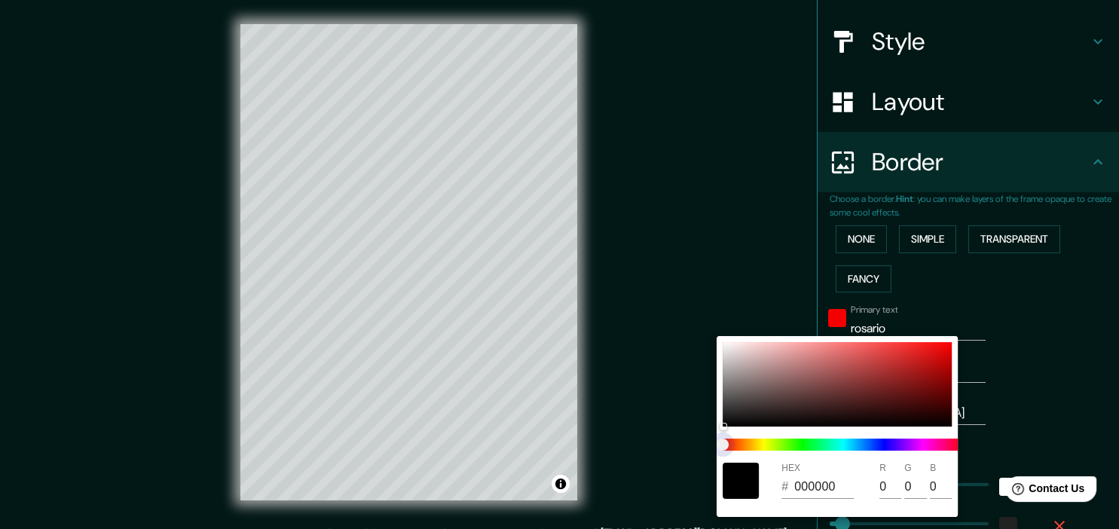
type input "179"
type input "36"
type input "18"
drag, startPoint x: 729, startPoint y: 445, endPoint x: 818, endPoint y: 442, distance: 89.7
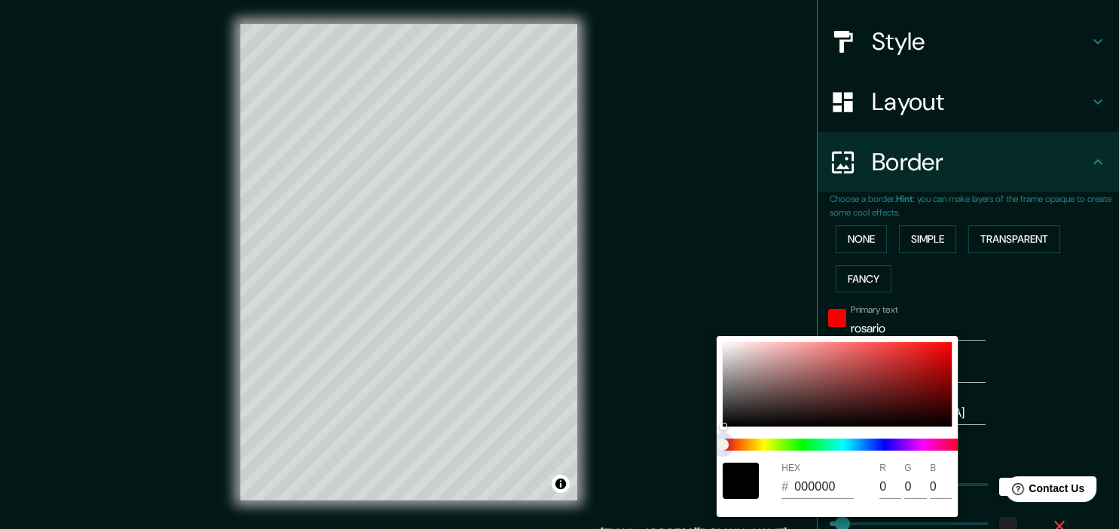
click at [818, 442] on span at bounding box center [843, 445] width 241 height 12
type input "179"
type input "36"
type input "18"
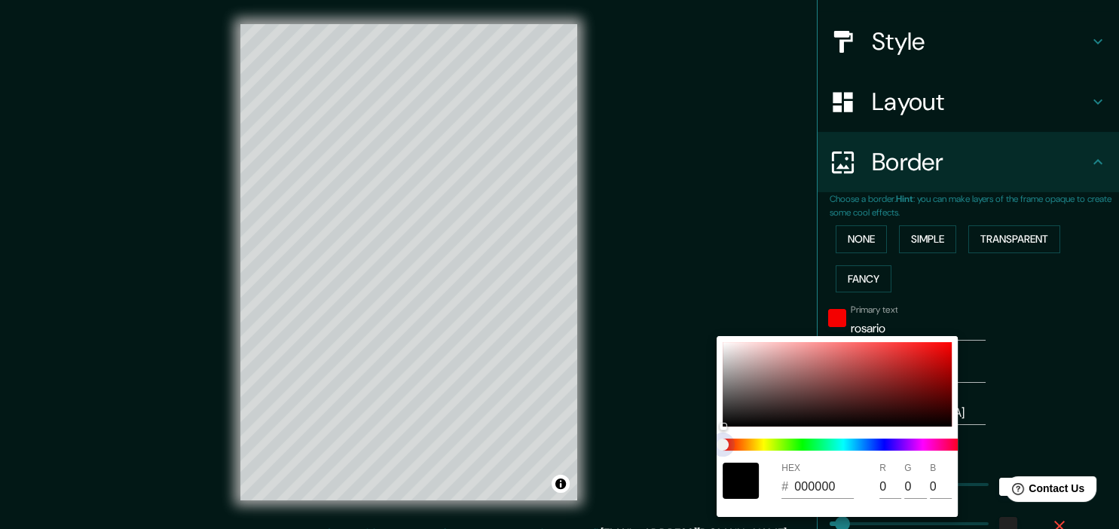
type input "179"
type input "36"
type input "18"
type input "179"
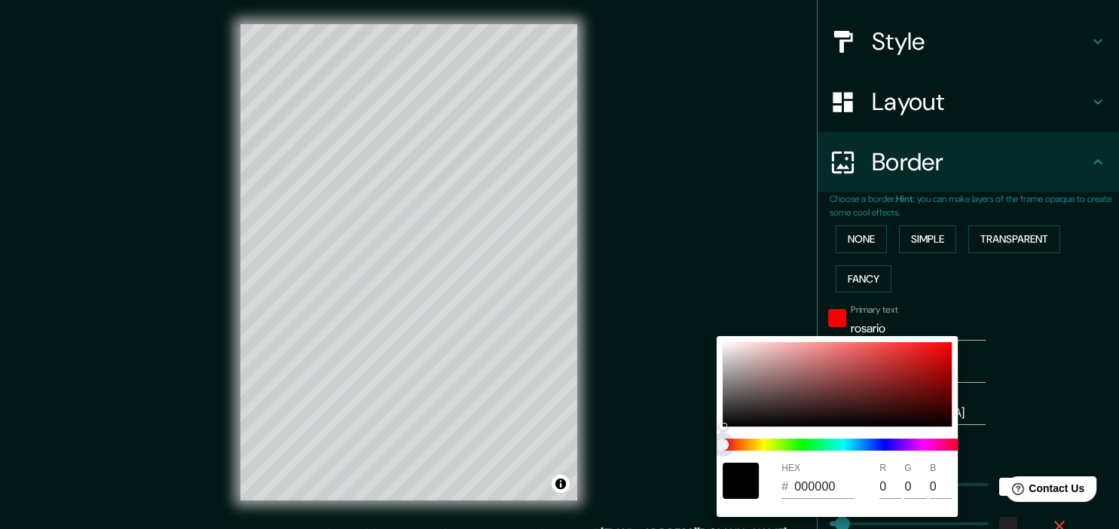
type input "36"
type input "18"
drag, startPoint x: 724, startPoint y: 442, endPoint x: 825, endPoint y: 451, distance: 101.4
click at [843, 444] on span at bounding box center [843, 445] width 241 height 12
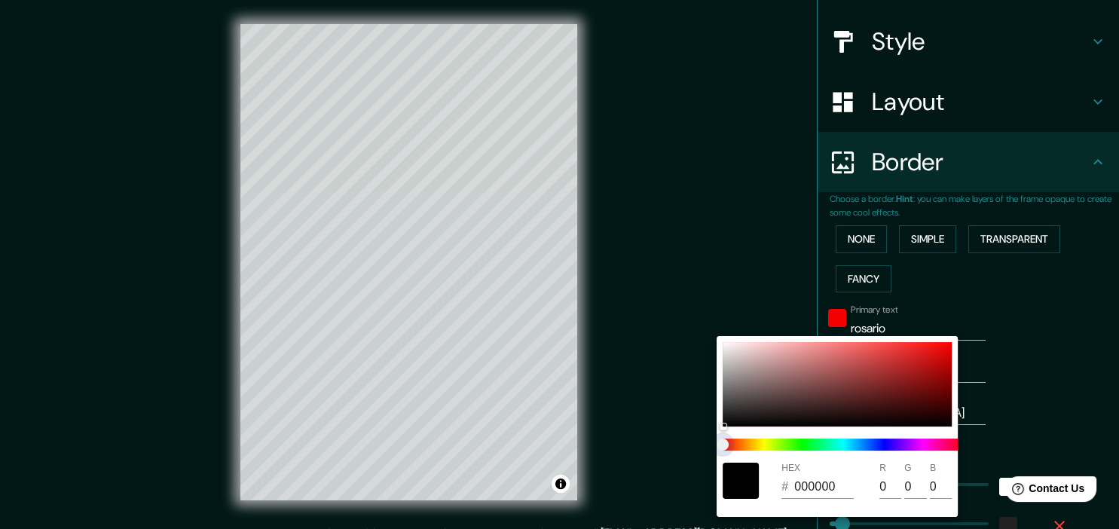
click at [825, 451] on div at bounding box center [843, 445] width 253 height 24
type input "179"
type input "36"
type input "18"
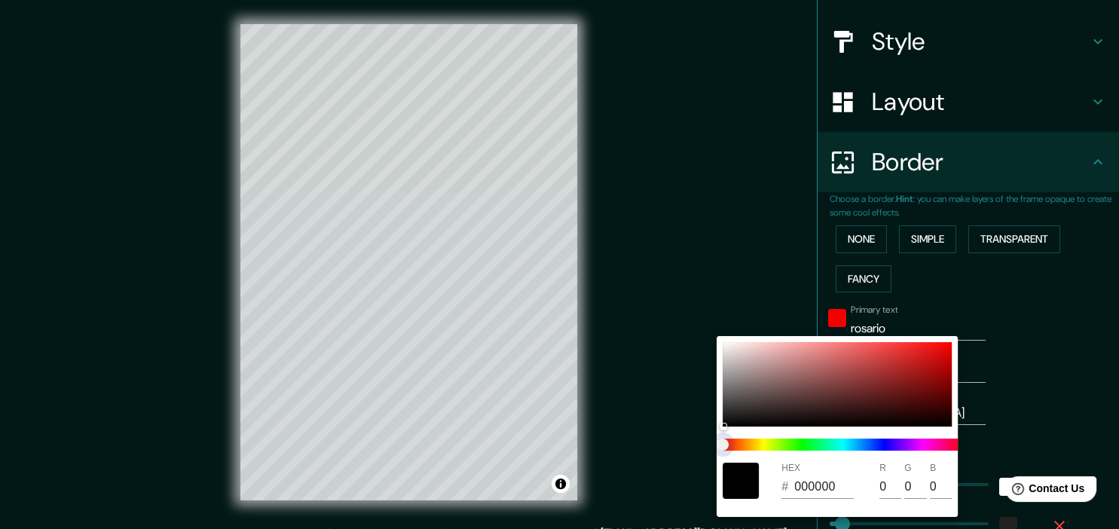
click at [867, 445] on span at bounding box center [843, 445] width 241 height 12
type input "179"
type input "36"
type input "18"
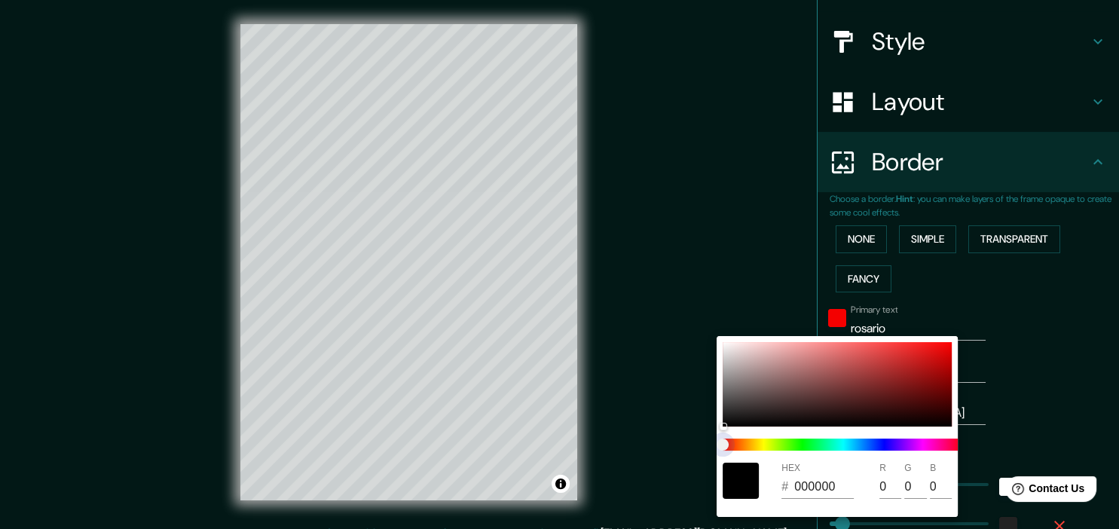
click at [867, 445] on span at bounding box center [843, 445] width 241 height 12
type input "179"
type input "36"
type input "18"
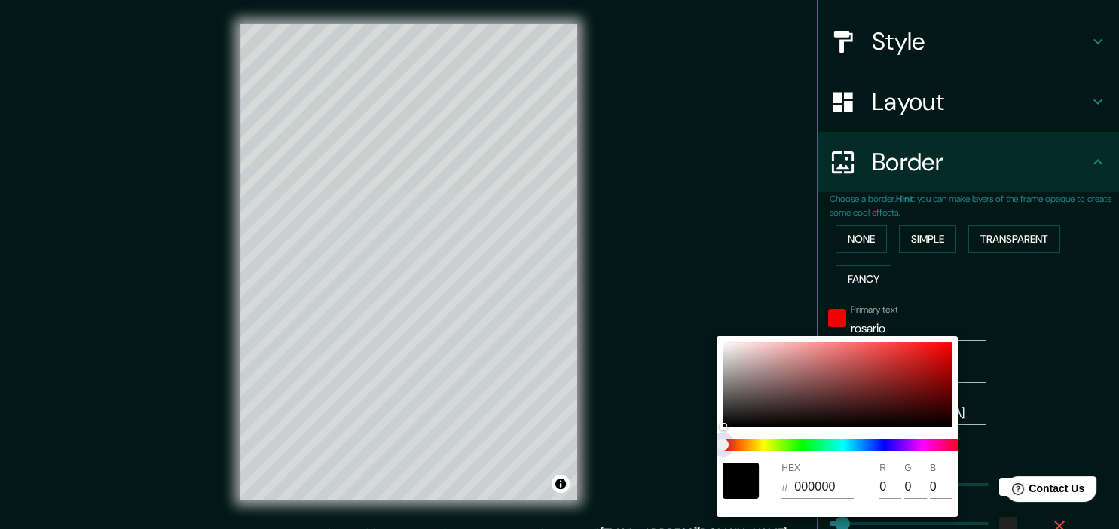
click at [867, 445] on span at bounding box center [843, 445] width 241 height 12
type input "179"
type input "36"
type input "18"
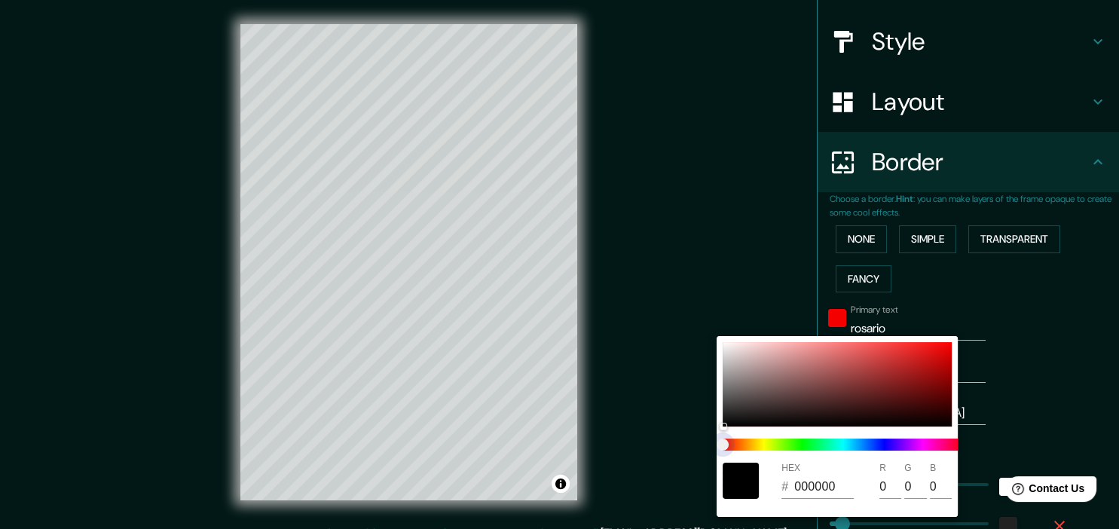
click at [884, 442] on span at bounding box center [843, 445] width 241 height 12
type input "179"
type input "36"
click at [870, 443] on span at bounding box center [843, 445] width 241 height 12
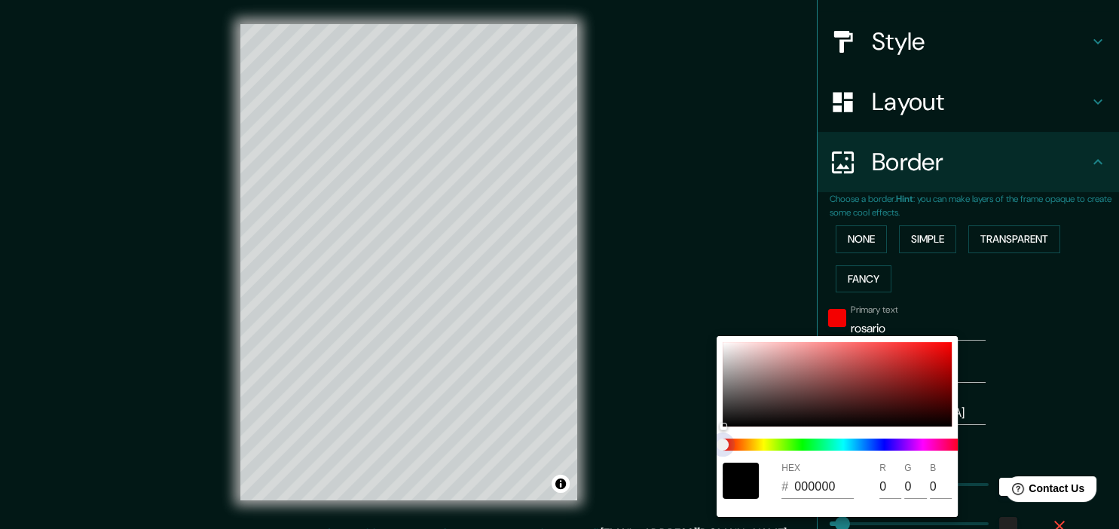
drag, startPoint x: 719, startPoint y: 445, endPoint x: 800, endPoint y: 442, distance: 81.5
click at [846, 445] on span at bounding box center [843, 445] width 241 height 12
drag, startPoint x: 798, startPoint y: 408, endPoint x: 891, endPoint y: 396, distance: 93.5
click at [894, 408] on div at bounding box center [837, 384] width 229 height 84
drag, startPoint x: 891, startPoint y: 396, endPoint x: 870, endPoint y: 443, distance: 51.0
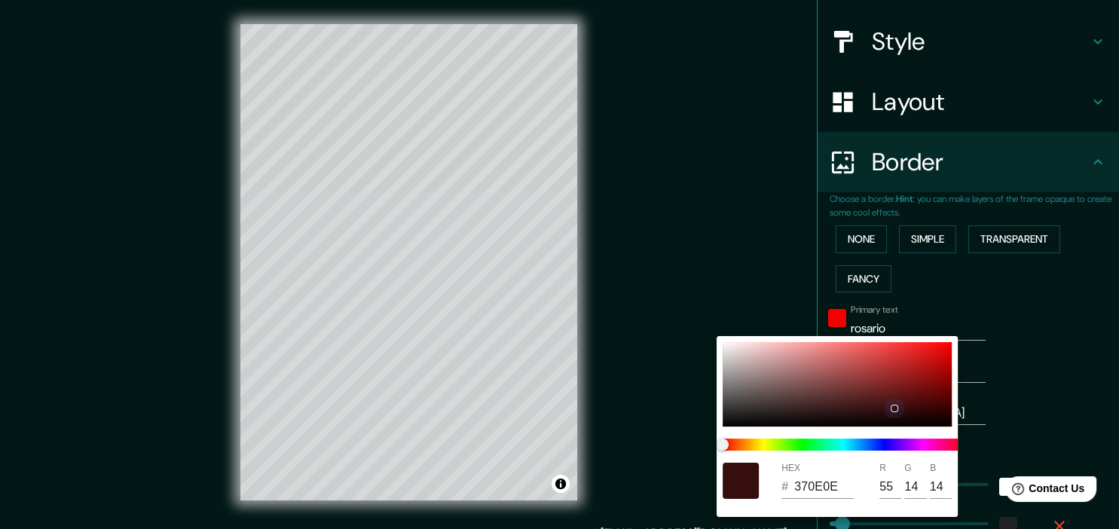
click at [891, 397] on div at bounding box center [837, 384] width 229 height 84
click at [870, 443] on span at bounding box center [843, 445] width 241 height 12
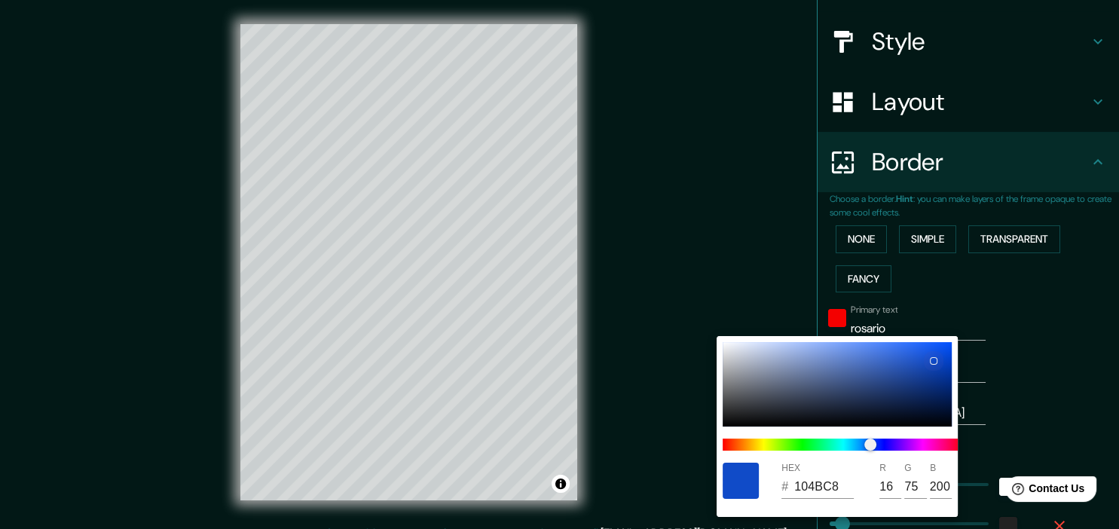
click at [932, 360] on div at bounding box center [837, 384] width 229 height 84
click at [1018, 416] on div at bounding box center [559, 264] width 1119 height 529
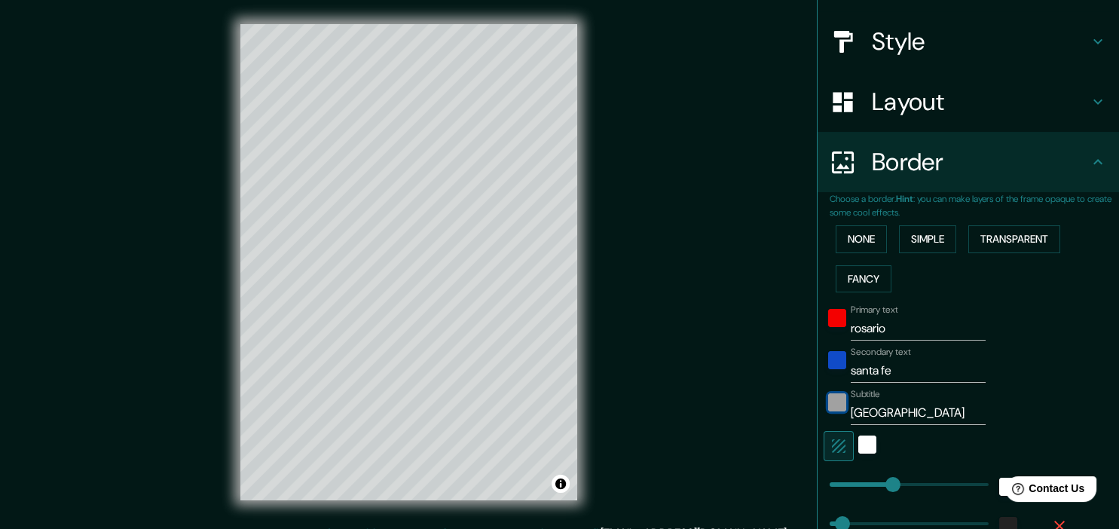
click at [846, 405] on div "color-222222" at bounding box center [837, 402] width 18 height 18
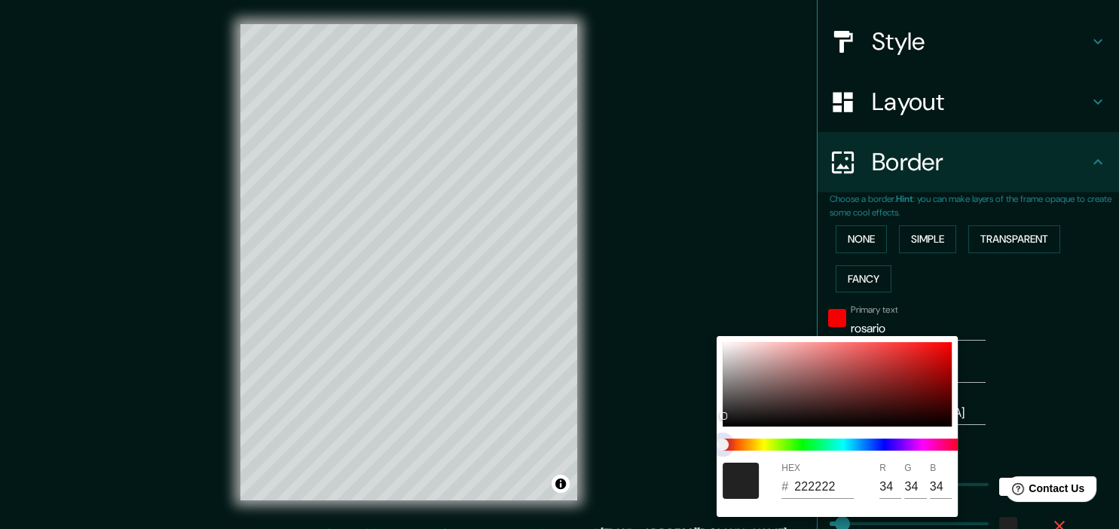
click at [764, 443] on span at bounding box center [843, 445] width 241 height 12
drag, startPoint x: 767, startPoint y: 444, endPoint x: 791, endPoint y: 445, distance: 23.4
click at [791, 445] on span at bounding box center [843, 445] width 241 height 12
click at [767, 443] on span at bounding box center [843, 445] width 241 height 12
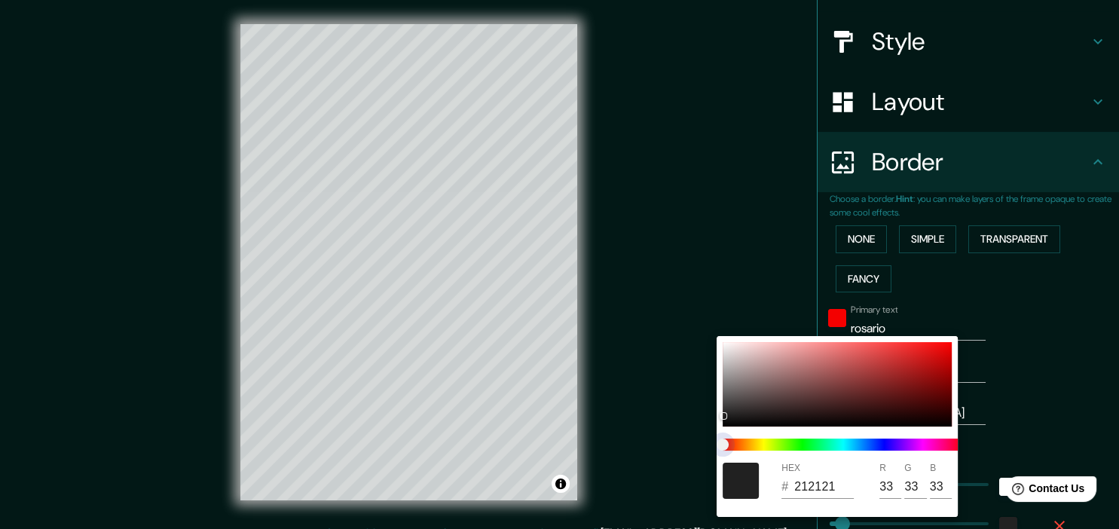
click at [767, 443] on span at bounding box center [843, 445] width 241 height 12
click at [767, 419] on div at bounding box center [837, 384] width 229 height 84
click at [763, 447] on span at bounding box center [843, 445] width 241 height 12
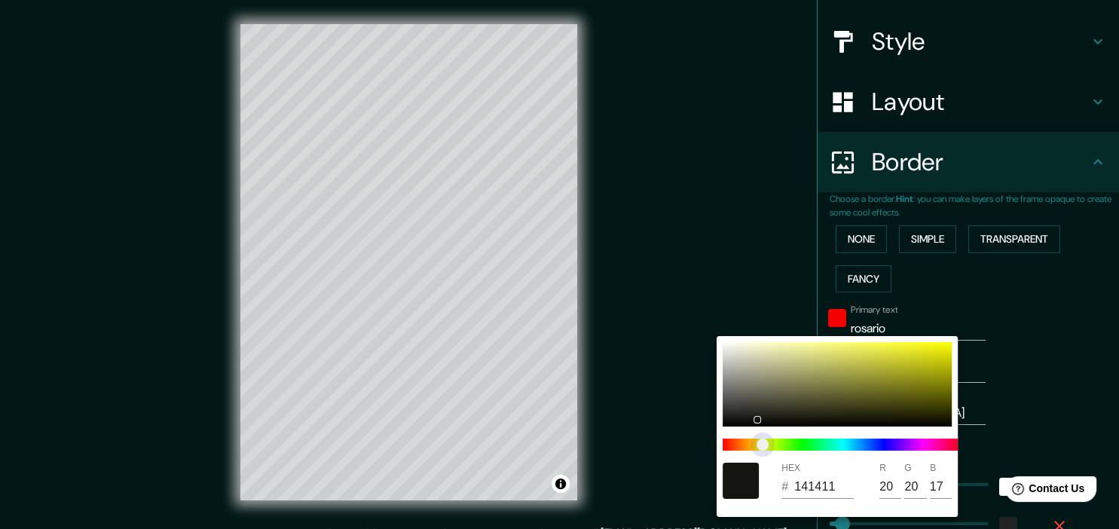
click at [769, 446] on span "color slider" at bounding box center [763, 445] width 12 height 12
drag, startPoint x: 910, startPoint y: 357, endPoint x: 909, endPoint y: 345, distance: 12.1
click at [909, 345] on div at bounding box center [837, 384] width 229 height 84
click at [1008, 384] on div at bounding box center [559, 264] width 1119 height 529
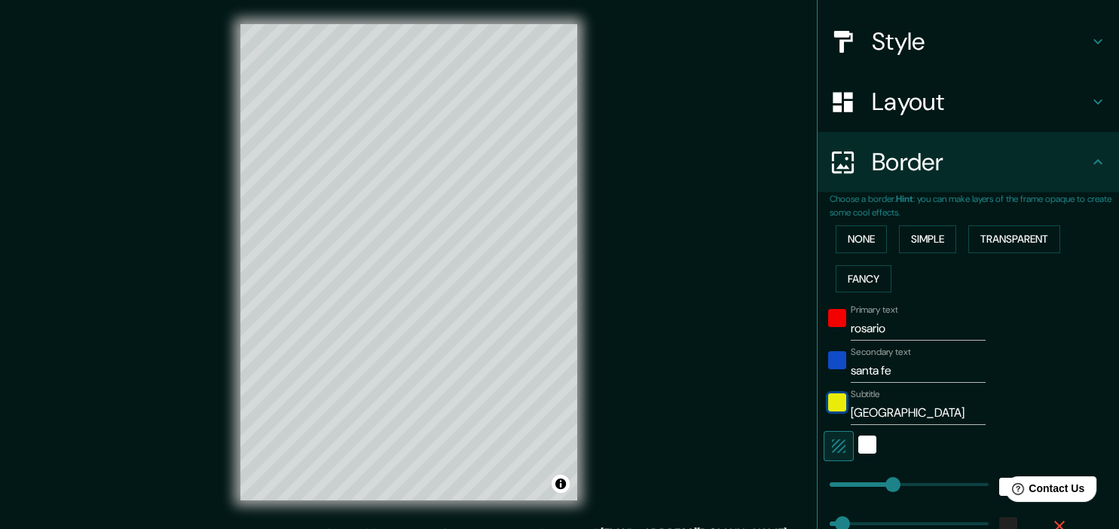
click at [843, 402] on div "color-F6F62D" at bounding box center [837, 402] width 18 height 18
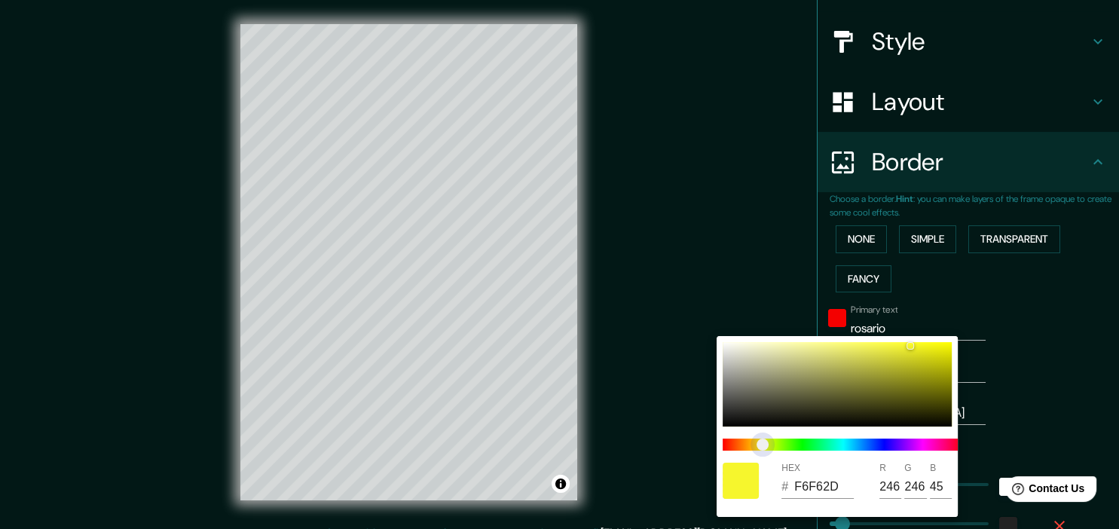
click at [824, 442] on span at bounding box center [843, 445] width 241 height 12
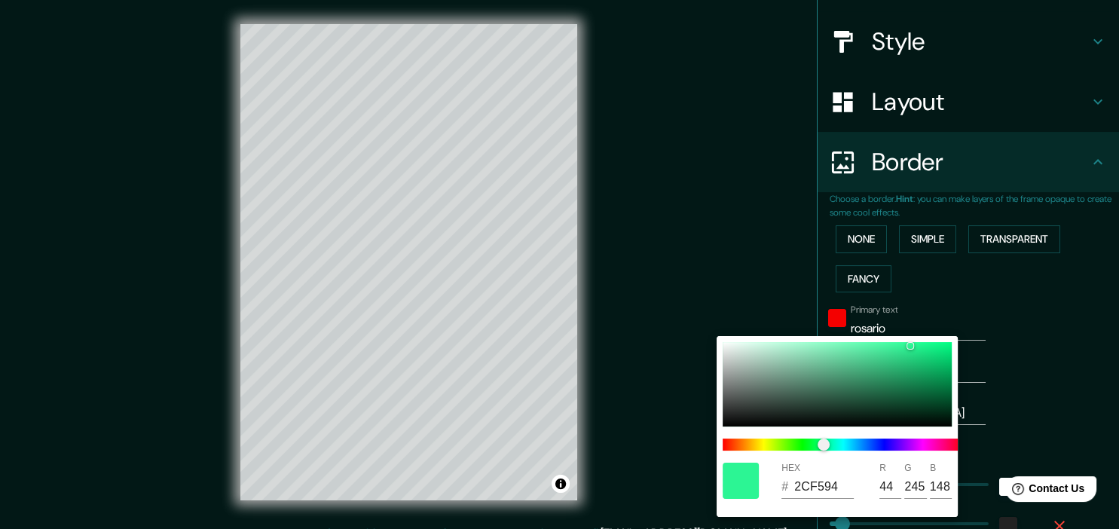
click at [987, 400] on div at bounding box center [559, 264] width 1119 height 529
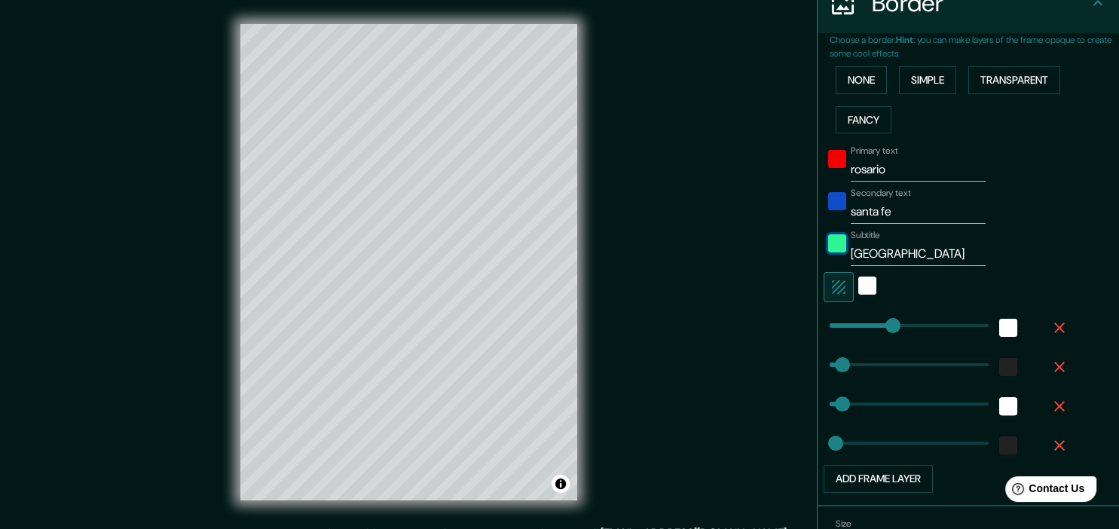
scroll to position [405, 0]
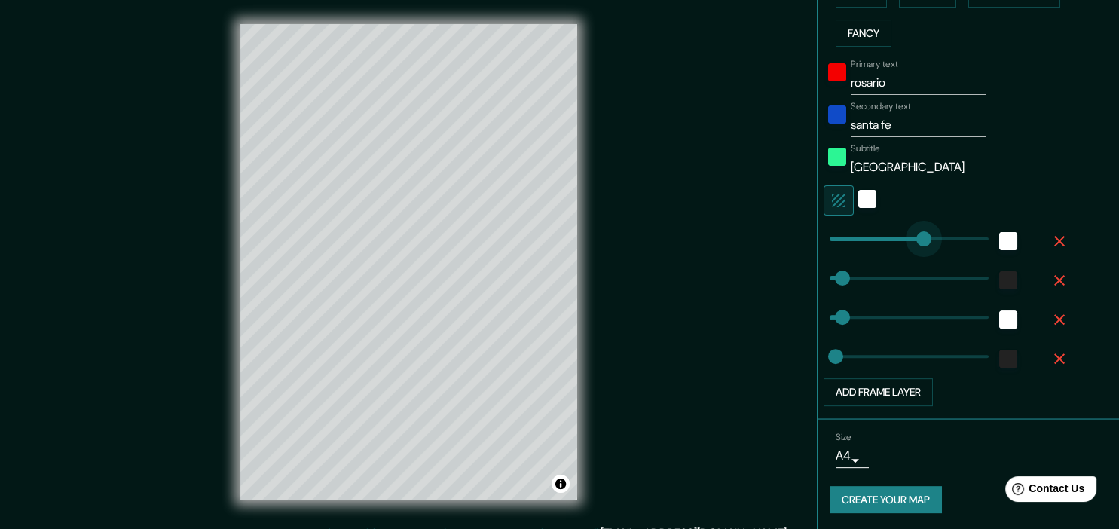
drag, startPoint x: 896, startPoint y: 236, endPoint x: 941, endPoint y: 236, distance: 44.5
drag, startPoint x: 941, startPoint y: 236, endPoint x: 900, endPoint y: 240, distance: 40.9
drag, startPoint x: 900, startPoint y: 240, endPoint x: 849, endPoint y: 245, distance: 50.7
click at [1007, 235] on div "white" at bounding box center [1008, 241] width 18 height 18
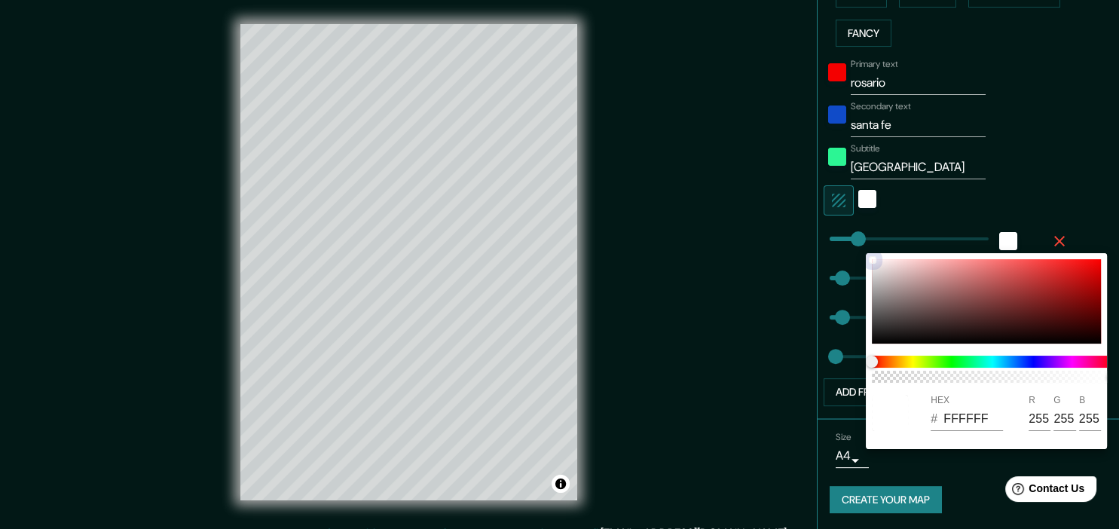
click at [1008, 277] on div at bounding box center [986, 301] width 229 height 84
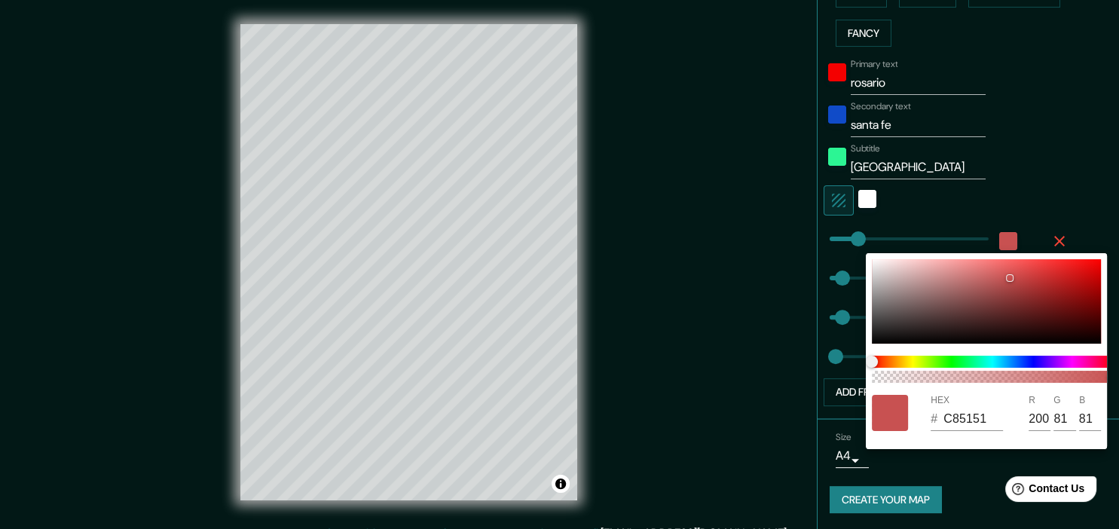
click at [1097, 207] on div at bounding box center [559, 264] width 1119 height 529
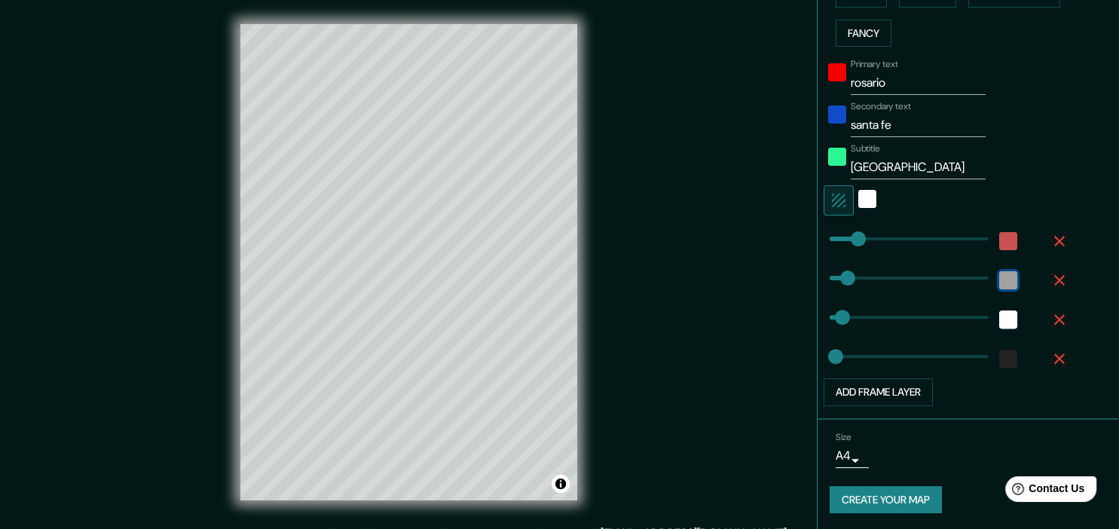
click at [999, 271] on span "color-222222" at bounding box center [1008, 280] width 18 height 18
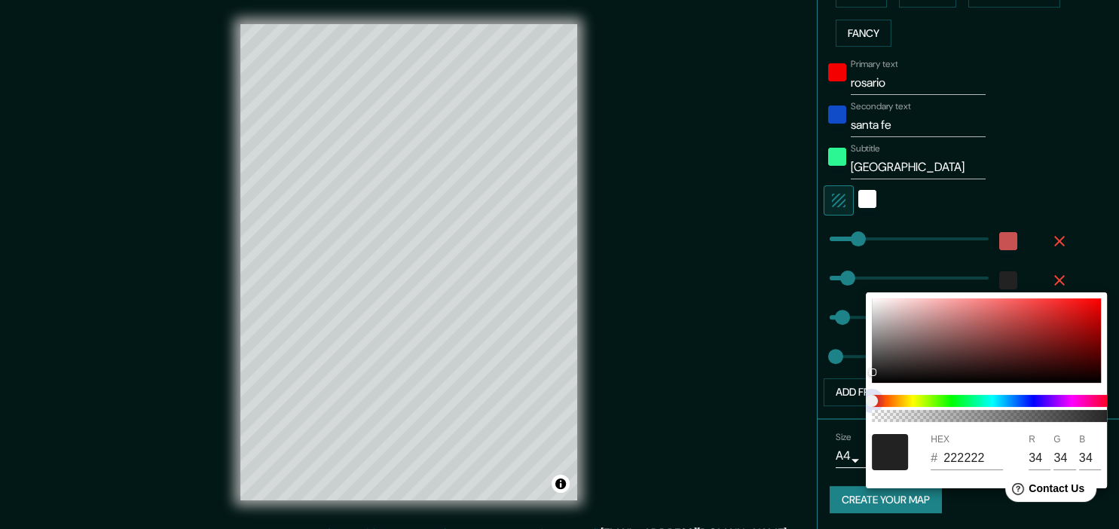
click at [944, 398] on span at bounding box center [992, 401] width 241 height 12
click at [950, 398] on span at bounding box center [992, 401] width 241 height 12
click at [954, 396] on span at bounding box center [992, 401] width 241 height 12
click at [943, 358] on div at bounding box center [986, 340] width 229 height 84
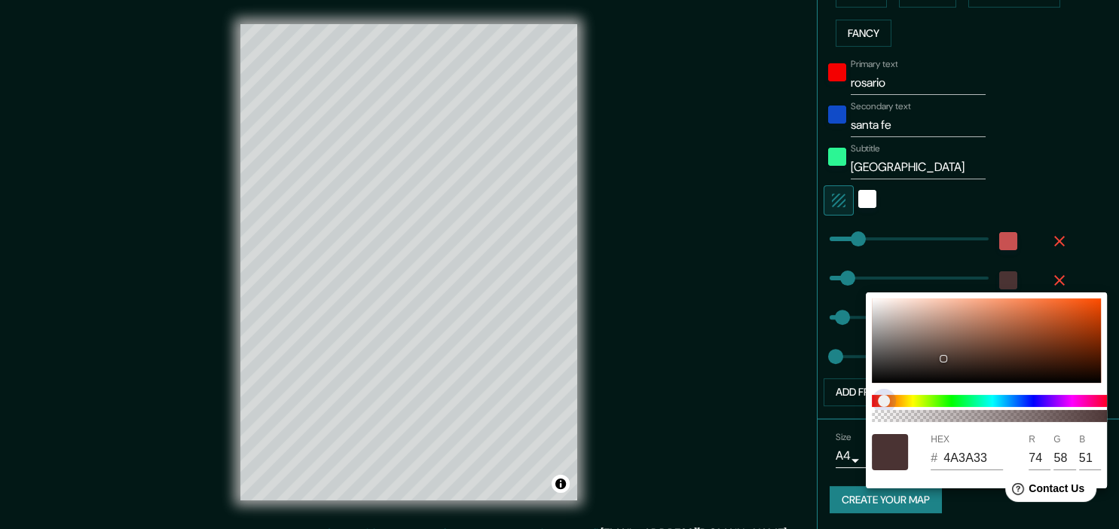
drag, startPoint x: 885, startPoint y: 402, endPoint x: 934, endPoint y: 399, distance: 49.1
click at [890, 399] on span "color slider" at bounding box center [884, 401] width 12 height 12
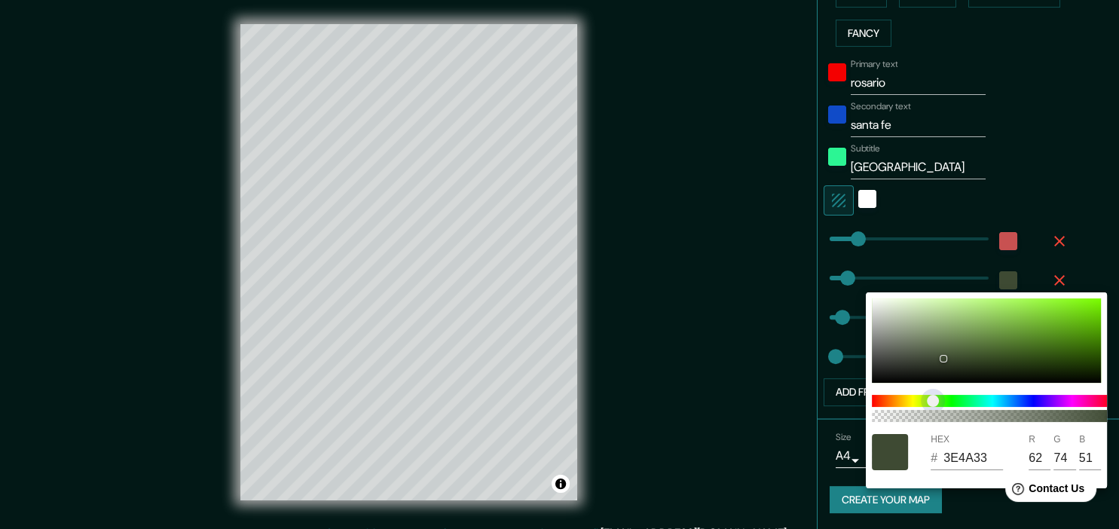
click at [939, 399] on span "color slider" at bounding box center [933, 401] width 12 height 12
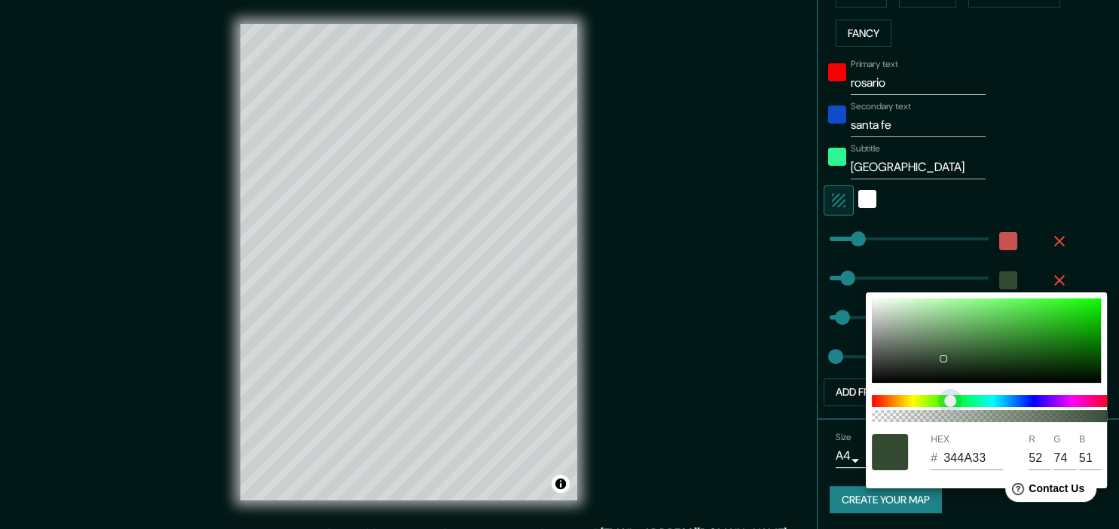
click at [953, 399] on span "color slider" at bounding box center [950, 401] width 12 height 12
click at [1023, 314] on div at bounding box center [986, 340] width 229 height 84
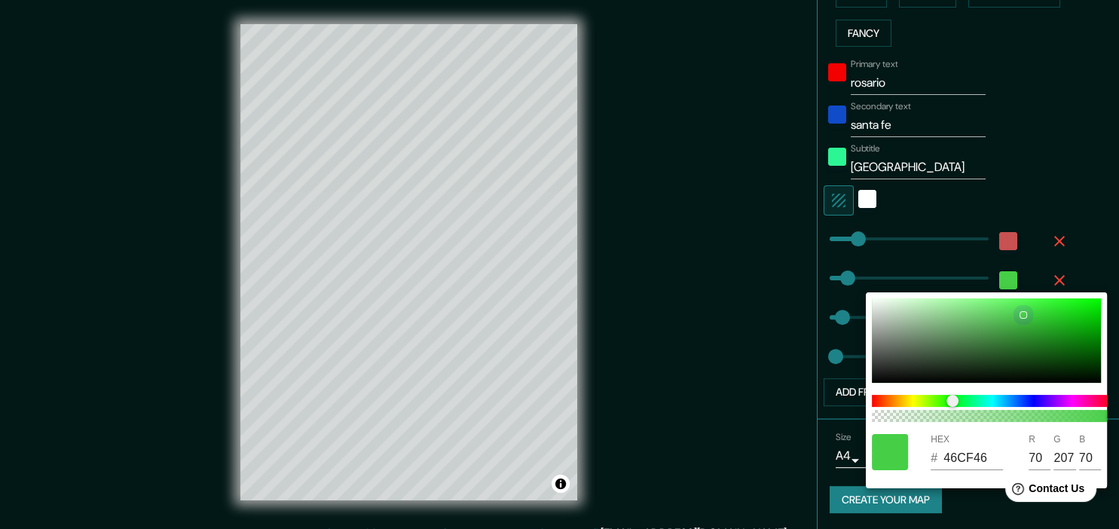
click at [1038, 304] on div at bounding box center [986, 340] width 229 height 84
click at [1109, 219] on div at bounding box center [559, 264] width 1119 height 529
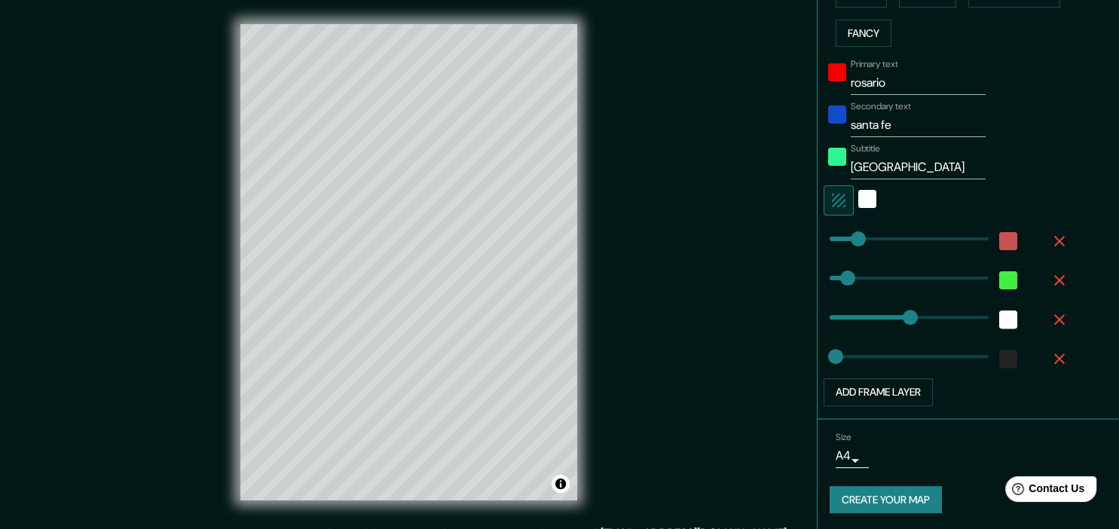
click at [1017, 317] on div at bounding box center [1008, 319] width 27 height 27
click at [1008, 318] on div "white" at bounding box center [1008, 320] width 18 height 18
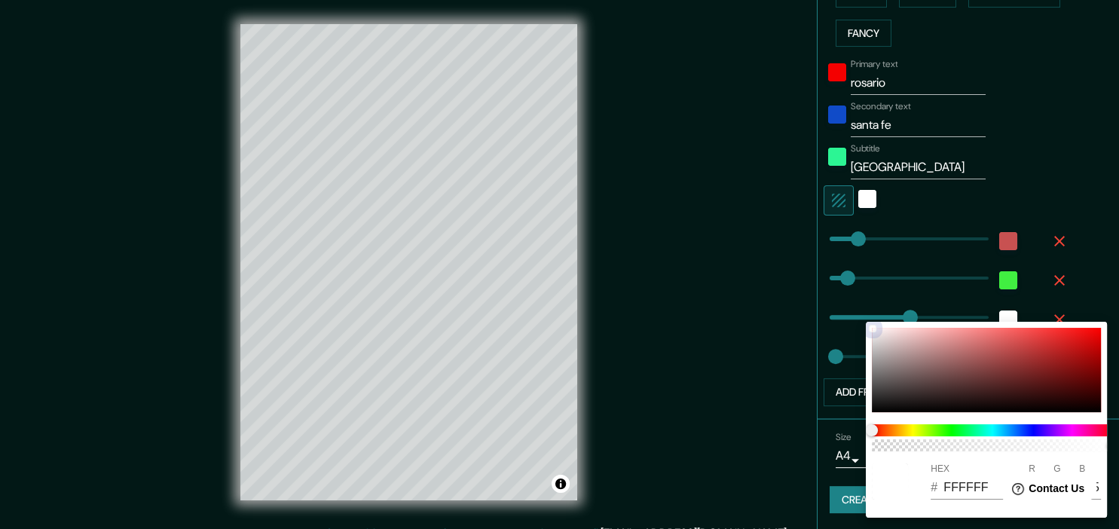
click at [972, 378] on div at bounding box center [986, 370] width 229 height 84
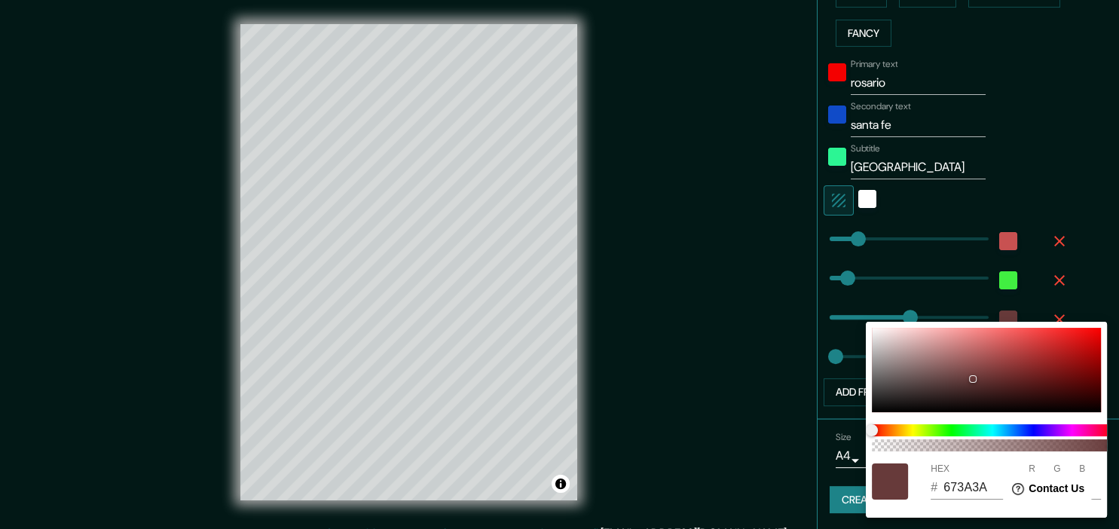
click at [958, 427] on div "100" at bounding box center [992, 437] width 253 height 39
click at [959, 427] on span at bounding box center [992, 430] width 241 height 12
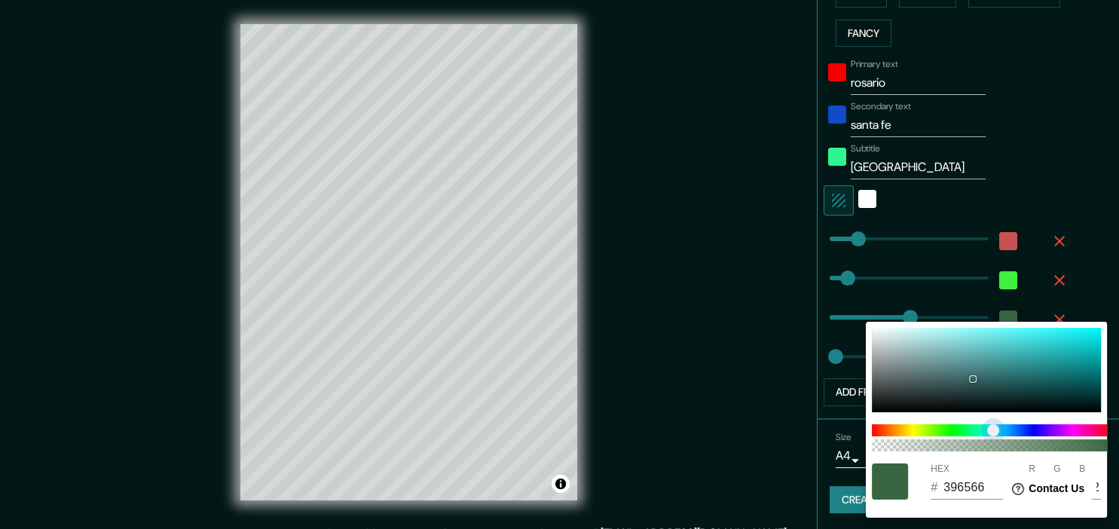
click at [993, 430] on span at bounding box center [992, 430] width 241 height 12
click at [1053, 427] on span at bounding box center [992, 430] width 241 height 12
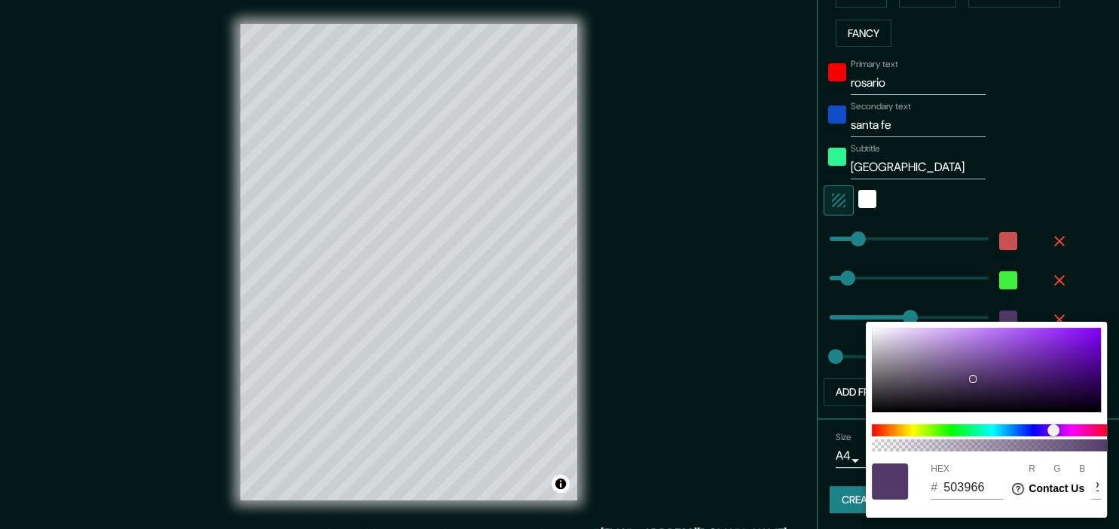
click at [1093, 296] on div at bounding box center [559, 264] width 1119 height 529
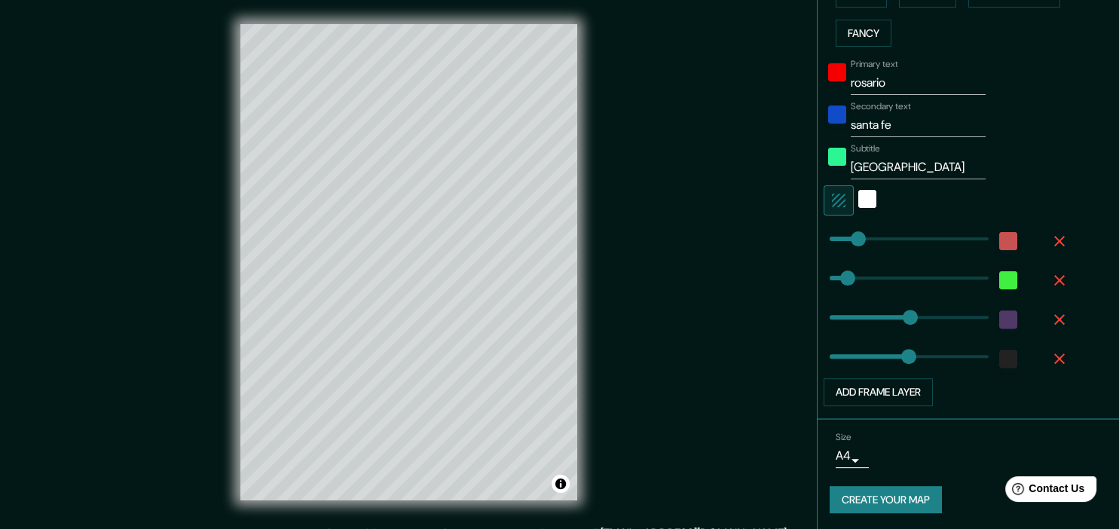
drag, startPoint x: 909, startPoint y: 354, endPoint x: 918, endPoint y: 353, distance: 9.1
click at [909, 353] on span at bounding box center [908, 356] width 15 height 15
drag, startPoint x: 941, startPoint y: 353, endPoint x: 978, endPoint y: 356, distance: 37.8
